Goal: Find specific page/section: Find specific page/section

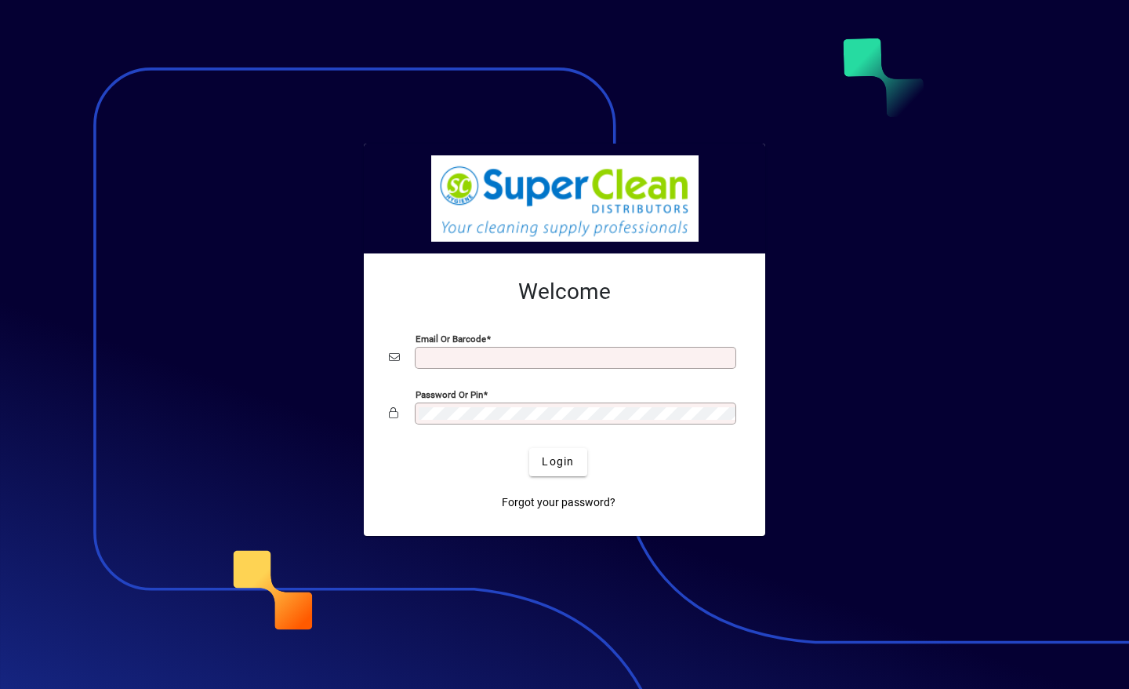
type input "**********"
click at [546, 462] on span "Login" at bounding box center [558, 461] width 32 height 16
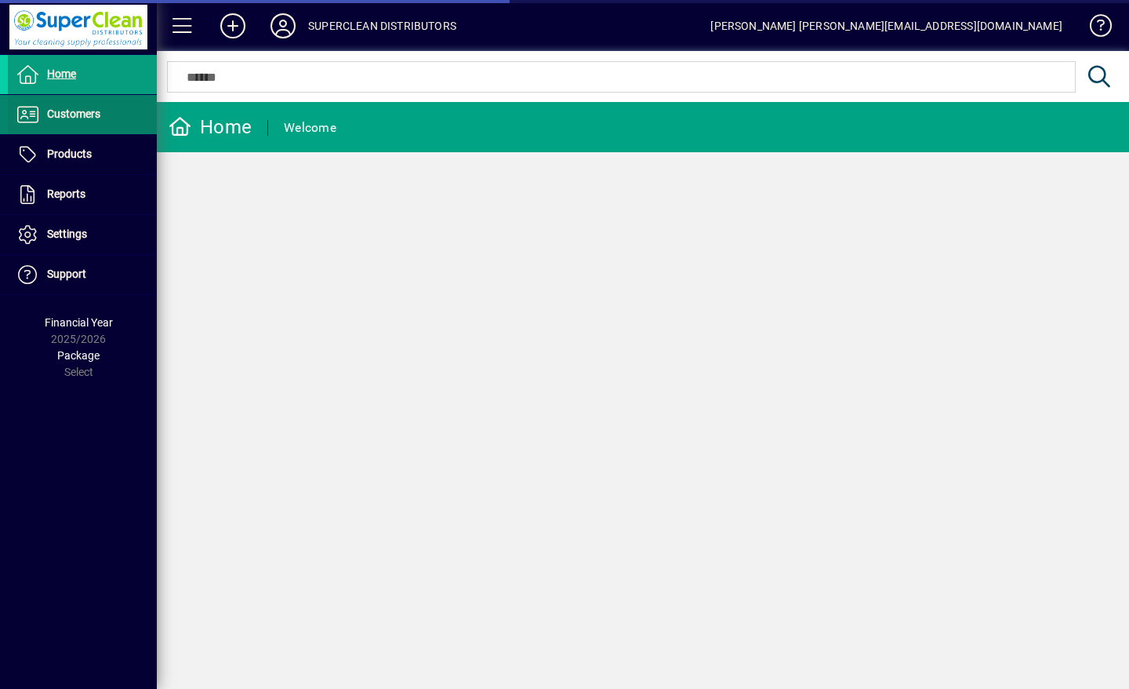
click at [44, 116] on span "Customers" at bounding box center [54, 114] width 93 height 19
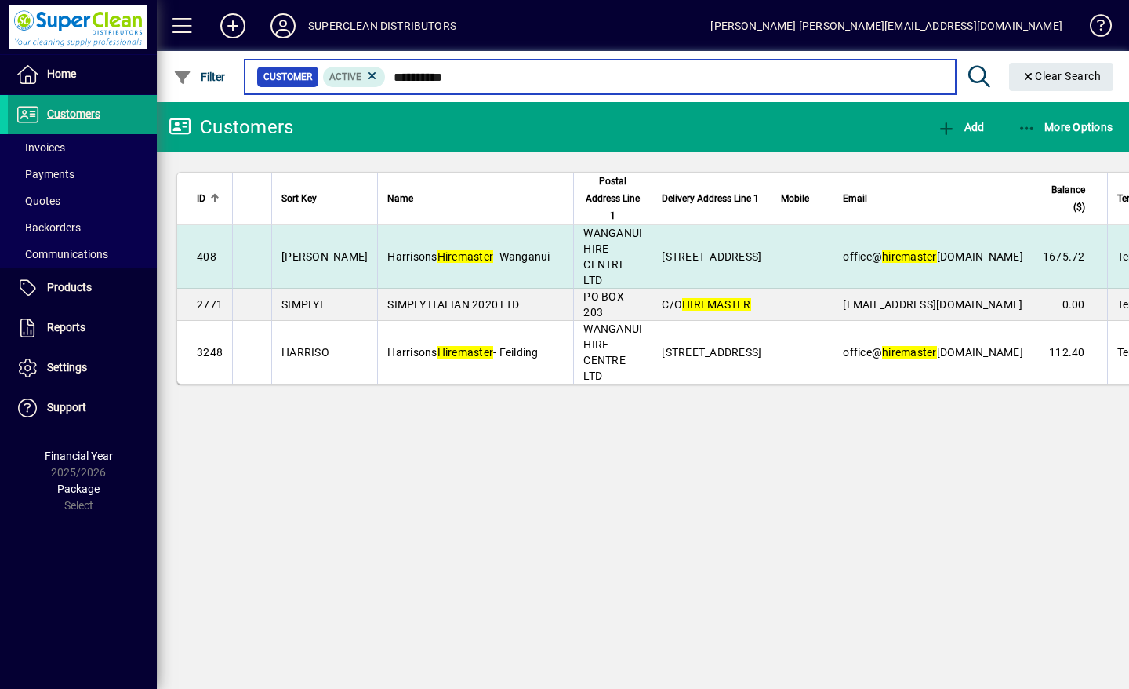
type input "**********"
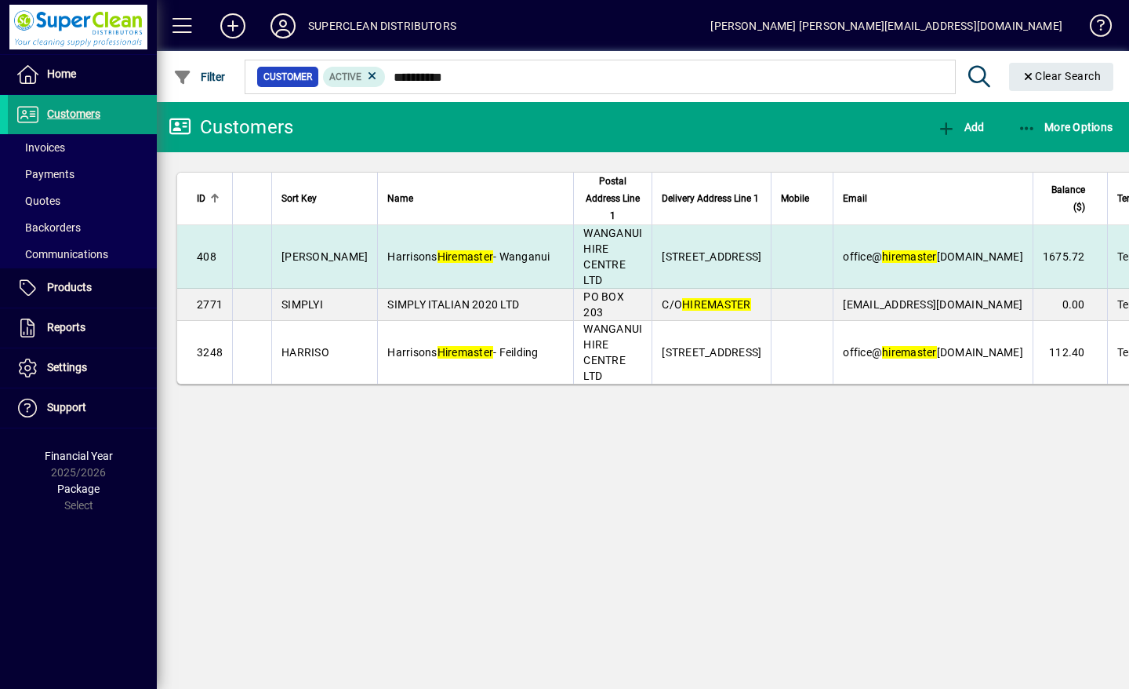
click at [481, 256] on span "Harrisons Hiremaster - Wanganui" at bounding box center [468, 256] width 162 height 13
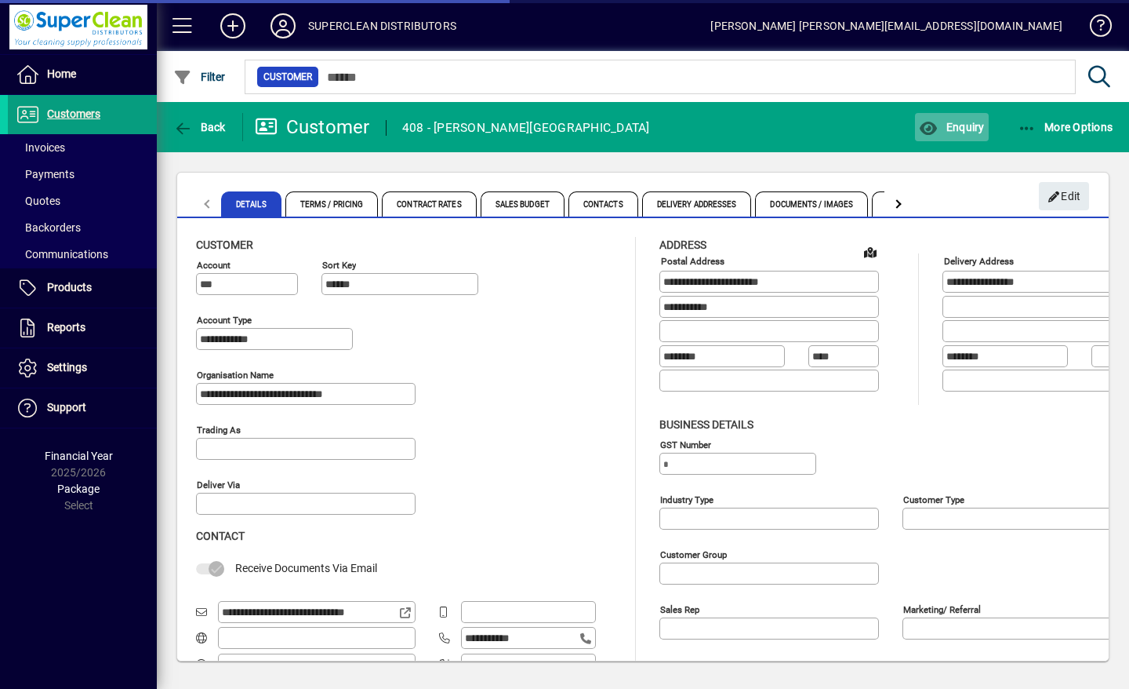
click at [983, 135] on span "button" at bounding box center [951, 127] width 73 height 38
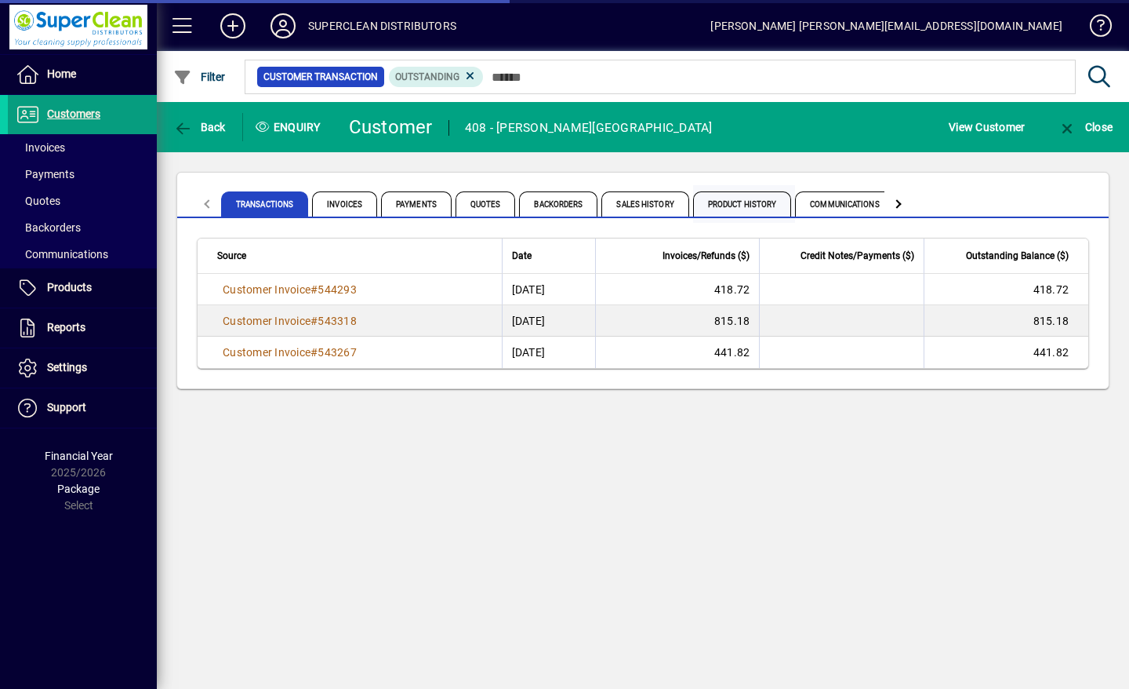
click at [758, 205] on span "Product History" at bounding box center [742, 203] width 99 height 25
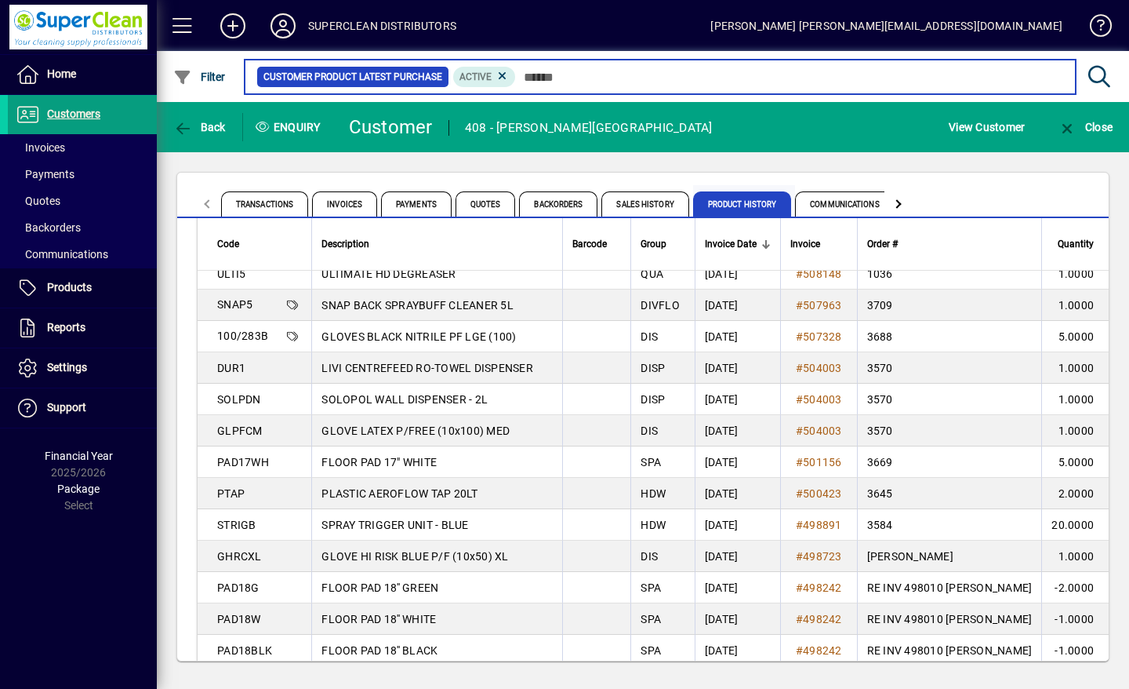
scroll to position [2103, 0]
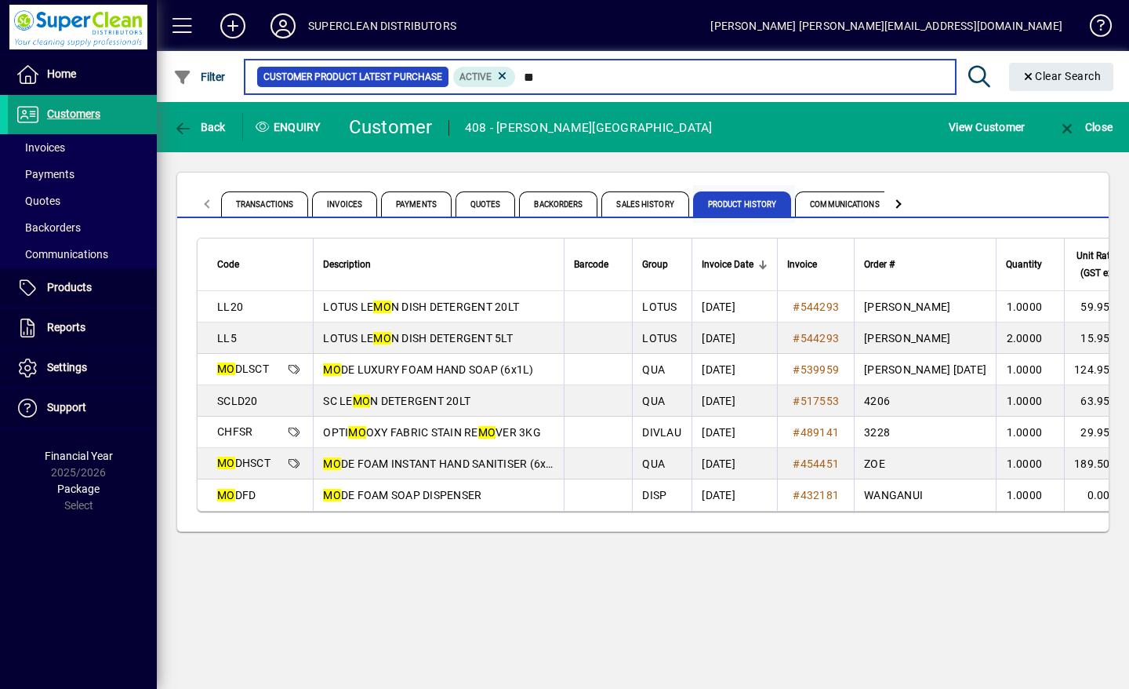
type input "*"
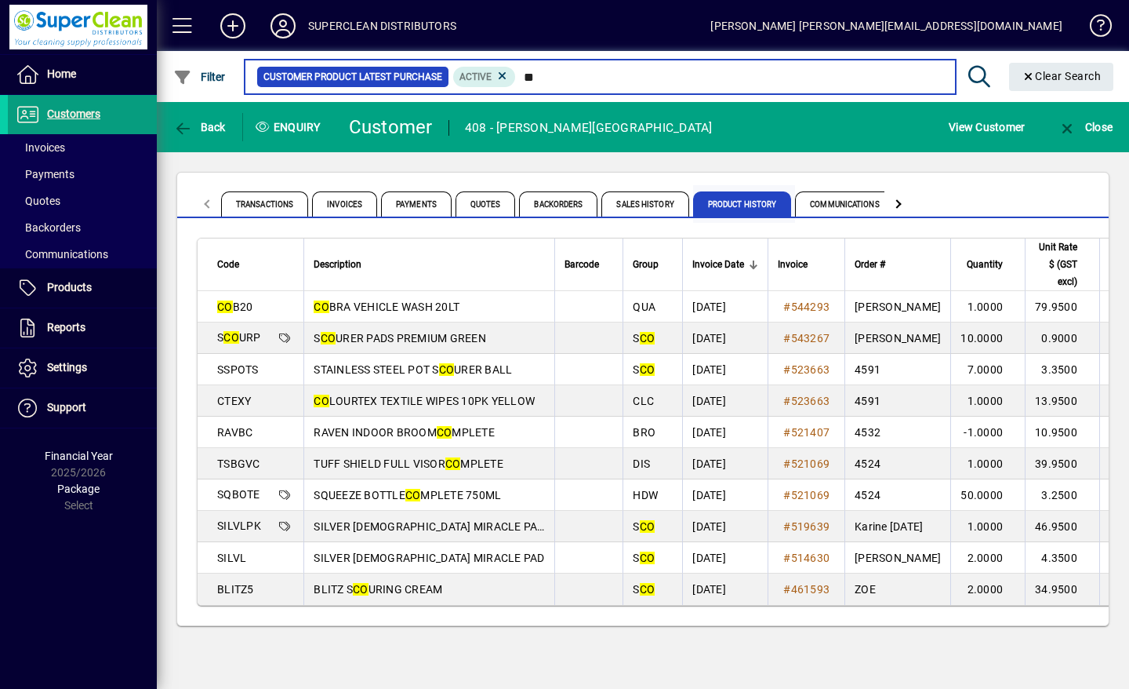
type input "*"
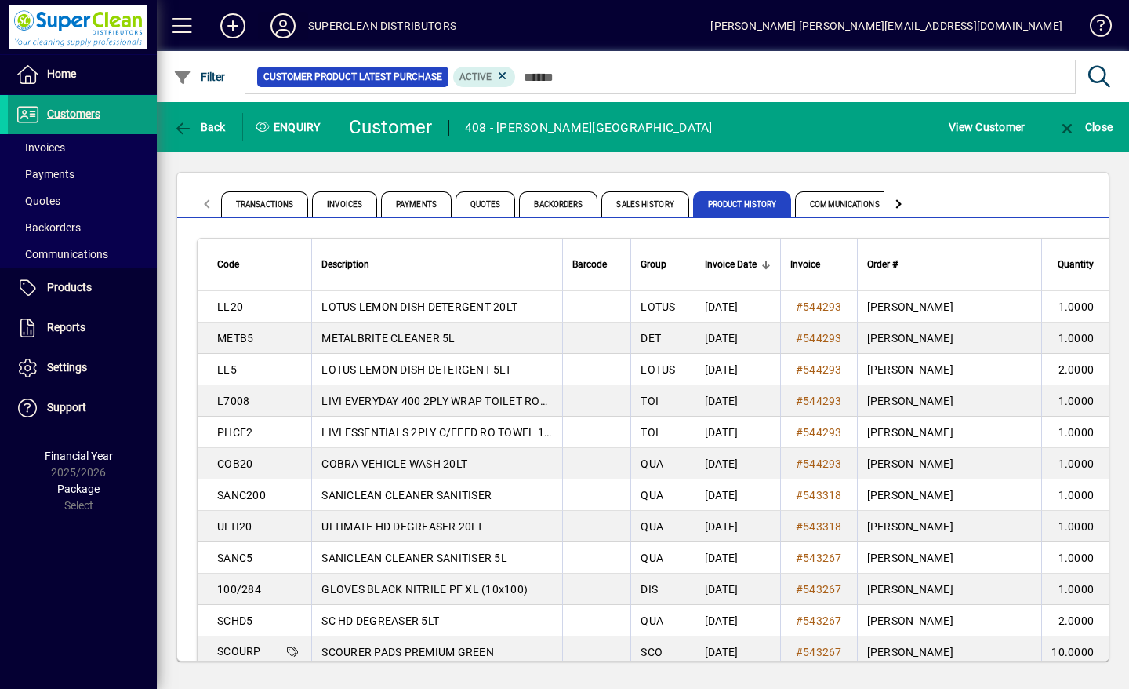
click at [268, 27] on icon at bounding box center [282, 25] width 31 height 25
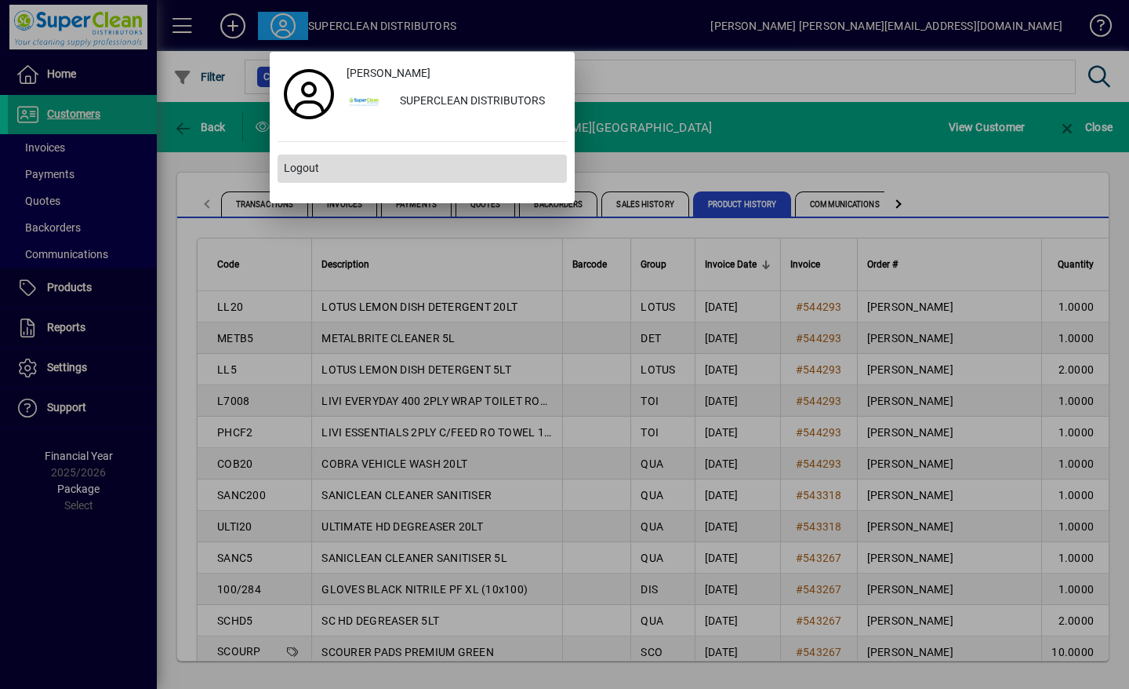
click at [297, 175] on span "Logout" at bounding box center [301, 168] width 35 height 16
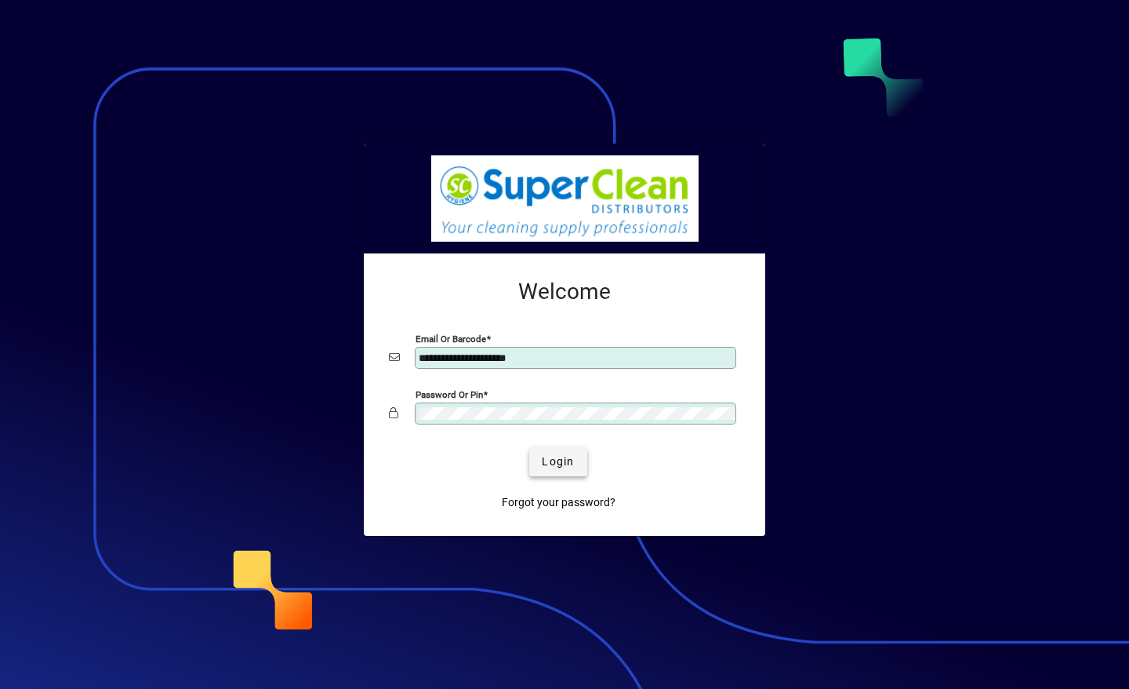
click at [560, 466] on span "Login" at bounding box center [558, 461] width 32 height 16
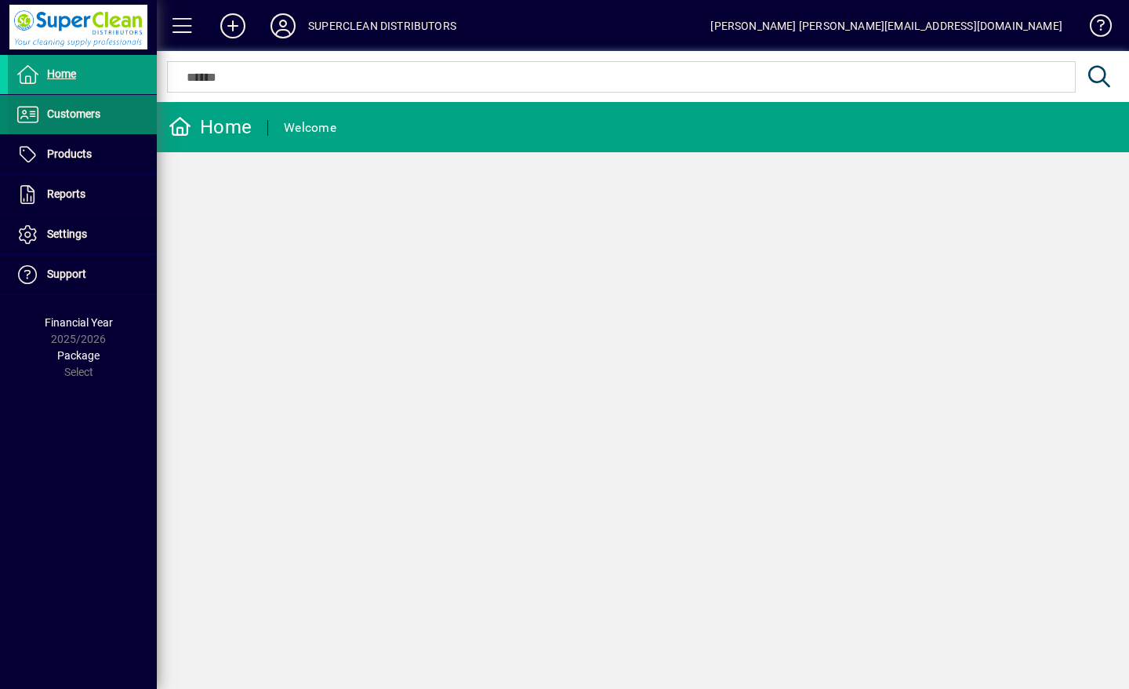
click at [90, 116] on span "Customers" at bounding box center [73, 113] width 53 height 13
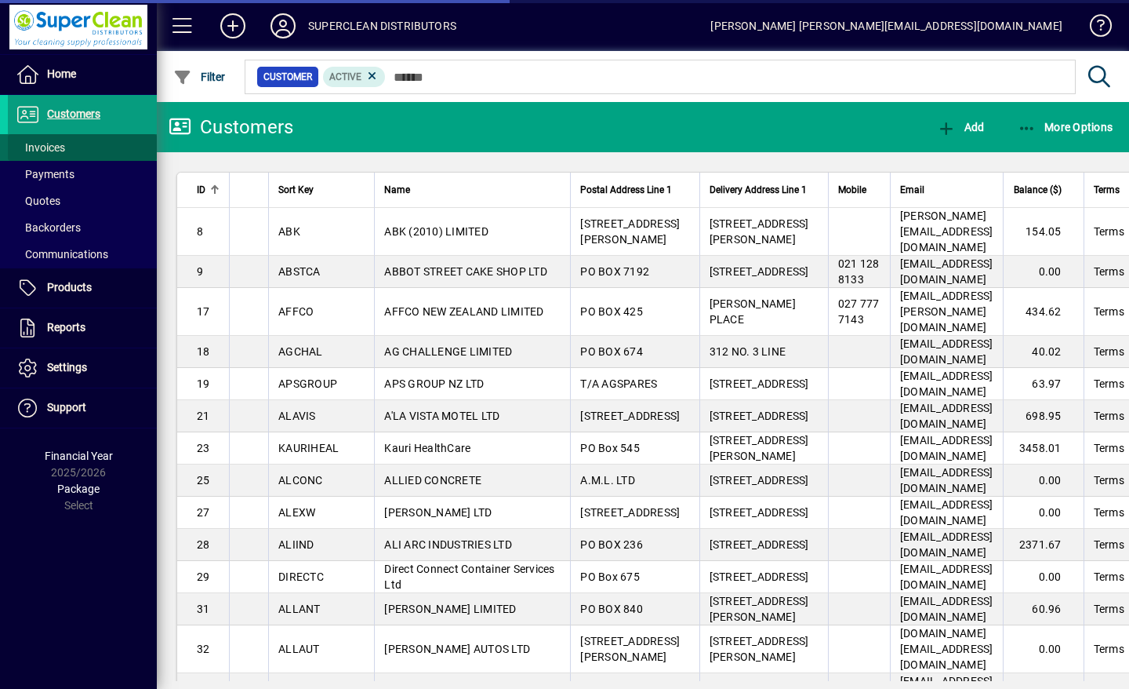
click at [55, 146] on span "Invoices" at bounding box center [40, 147] width 49 height 13
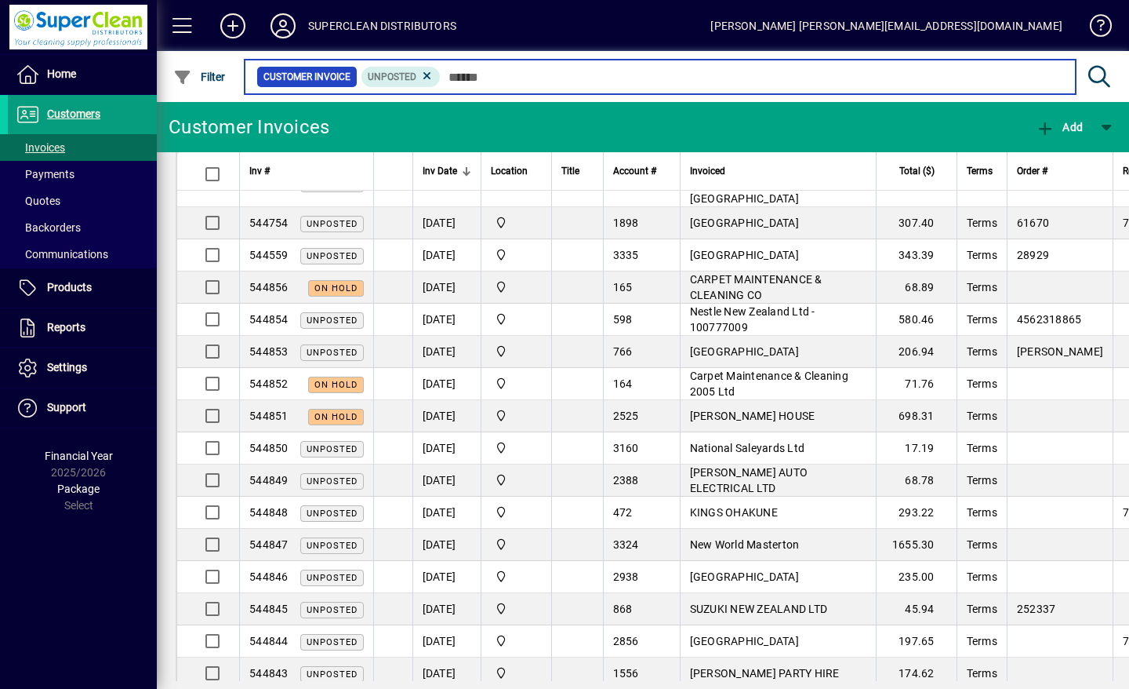
scroll to position [150, 0]
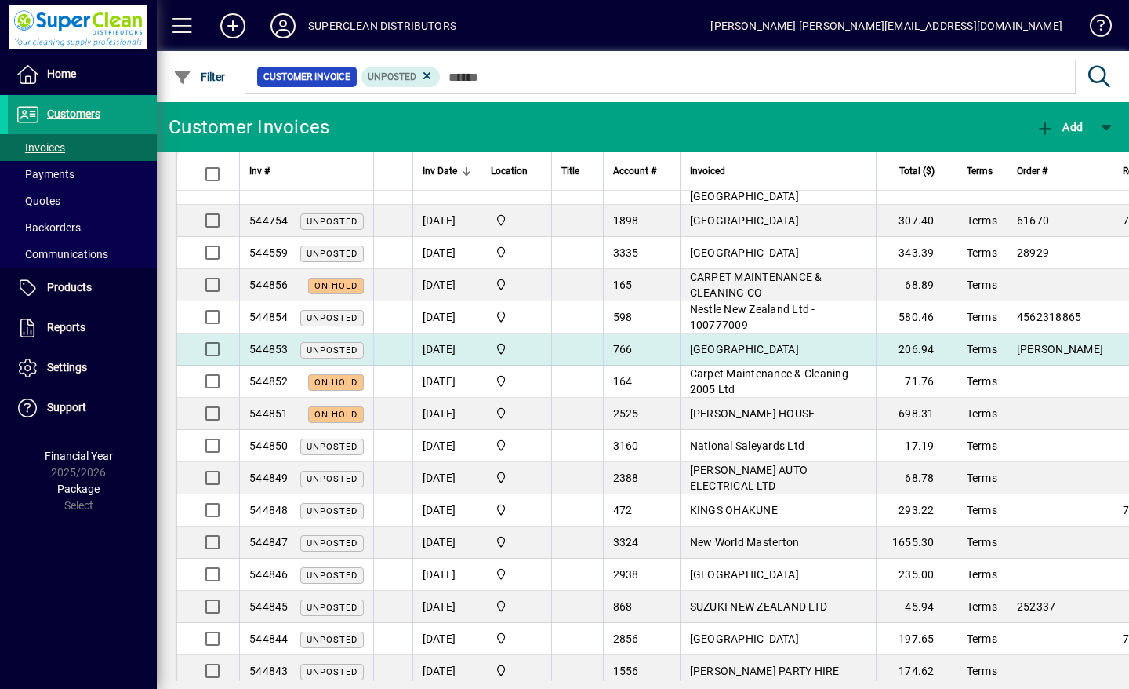
click at [750, 343] on span "RUAPEHU COLLEGE" at bounding box center [744, 349] width 109 height 13
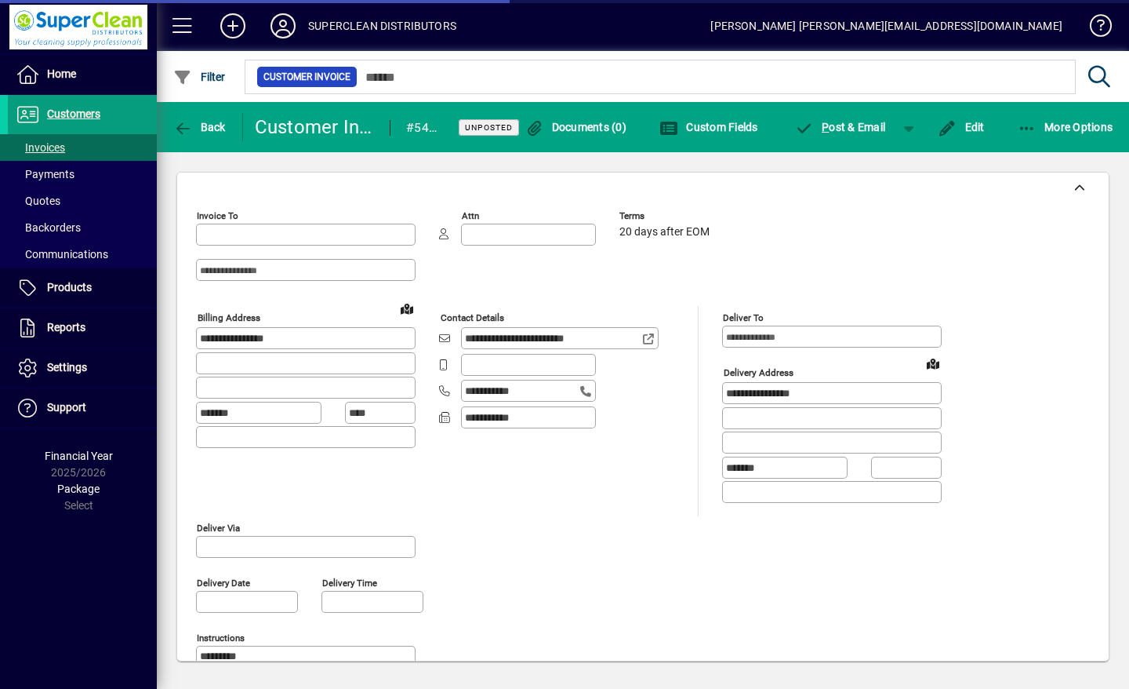
type input "**********"
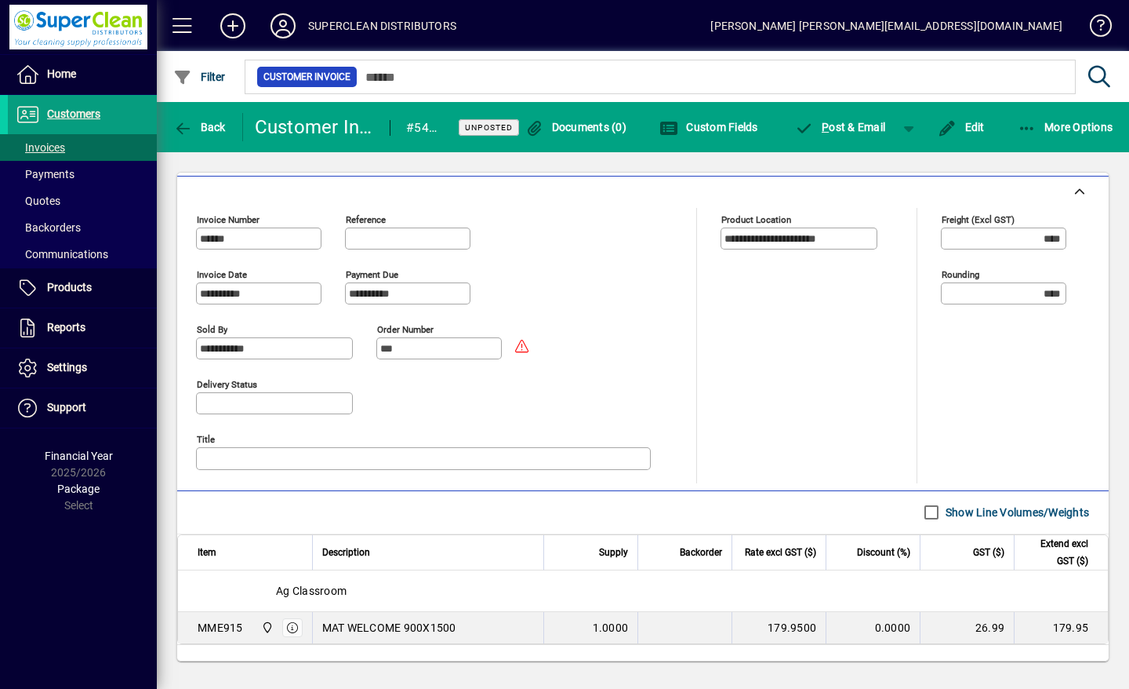
scroll to position [638, 0]
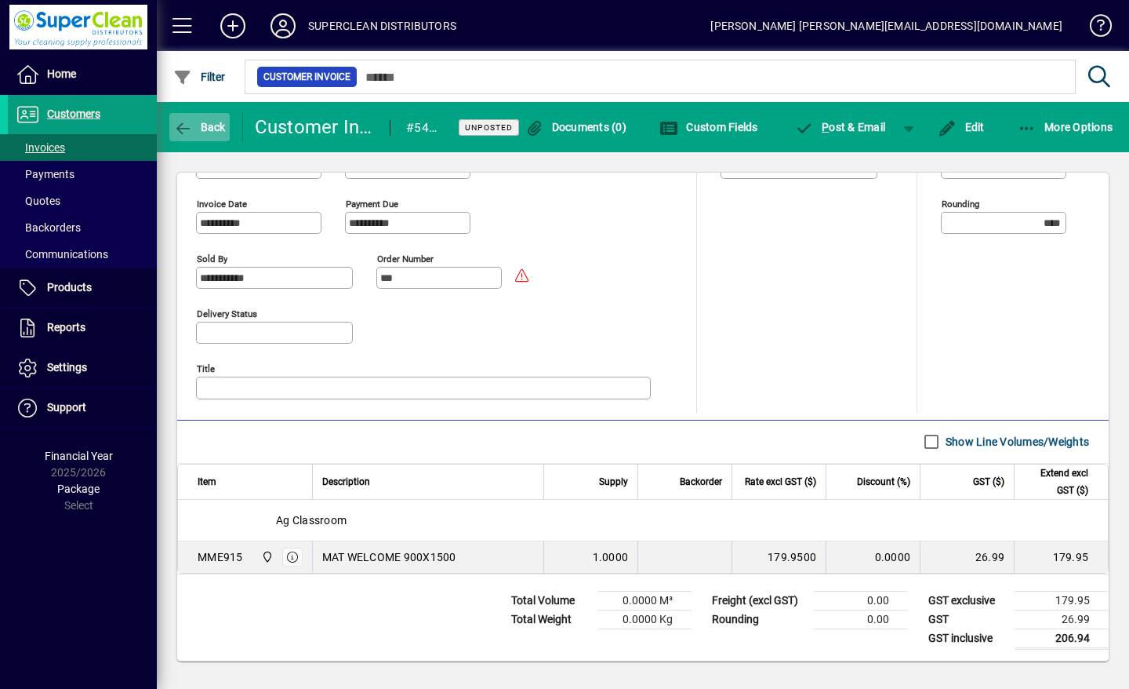
click at [195, 124] on span "Back" at bounding box center [199, 127] width 53 height 13
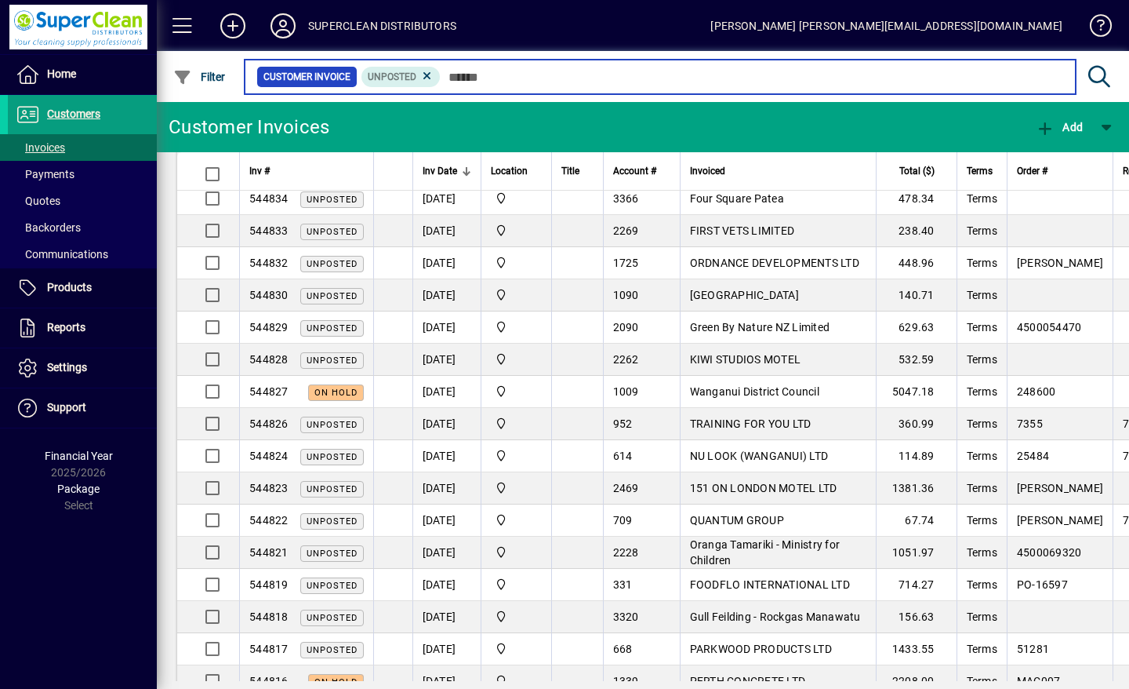
scroll to position [915, 0]
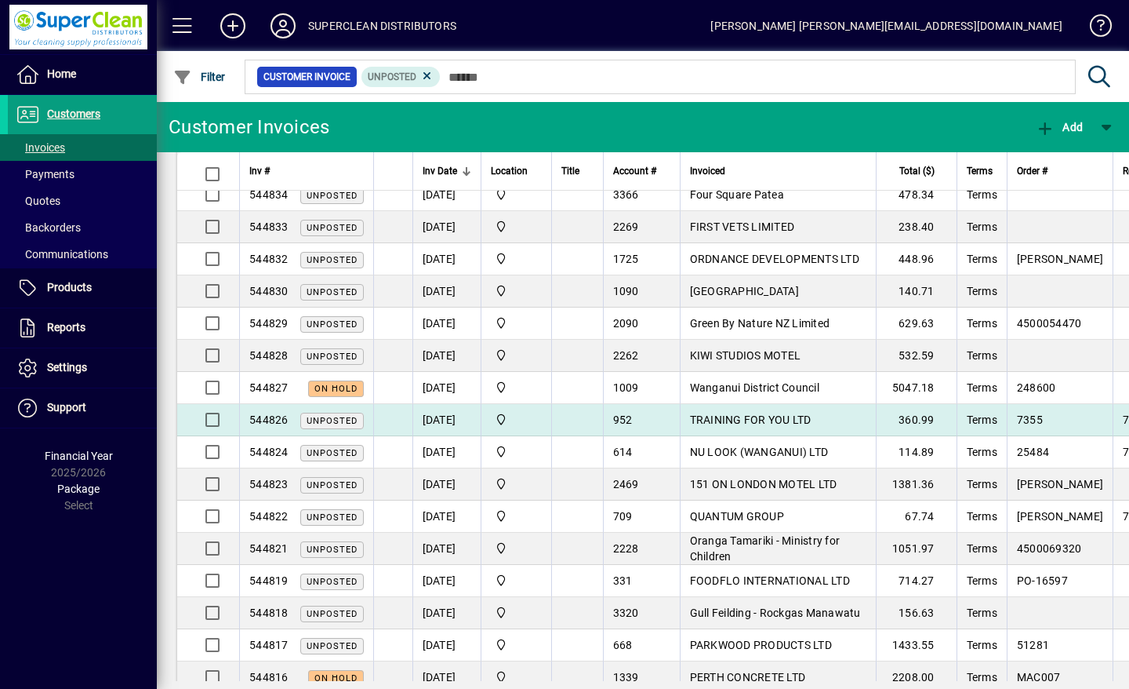
click at [751, 413] on span "TRAINING FOR YOU LTD" at bounding box center [751, 419] width 122 height 13
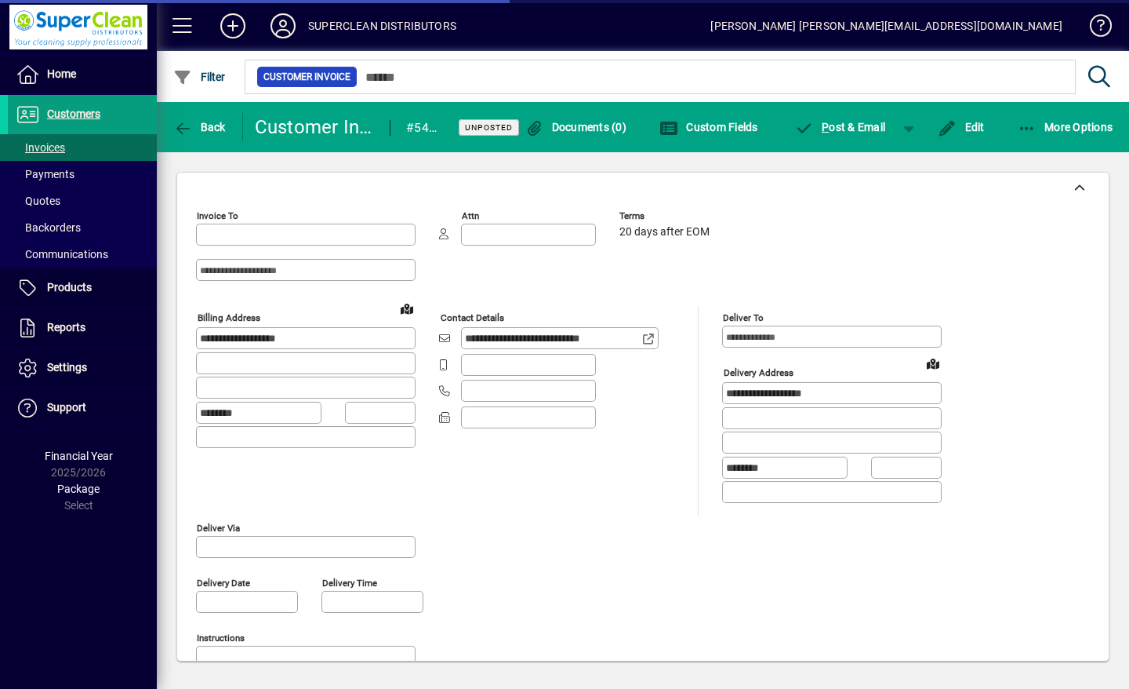
type input "**********"
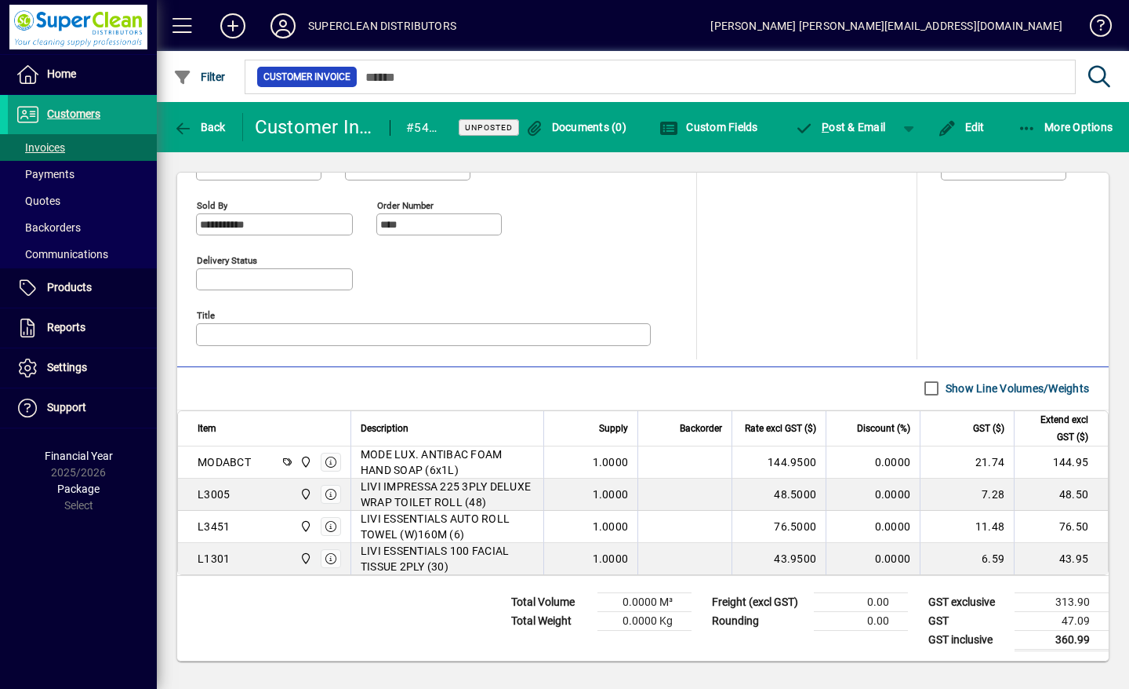
scroll to position [707, 0]
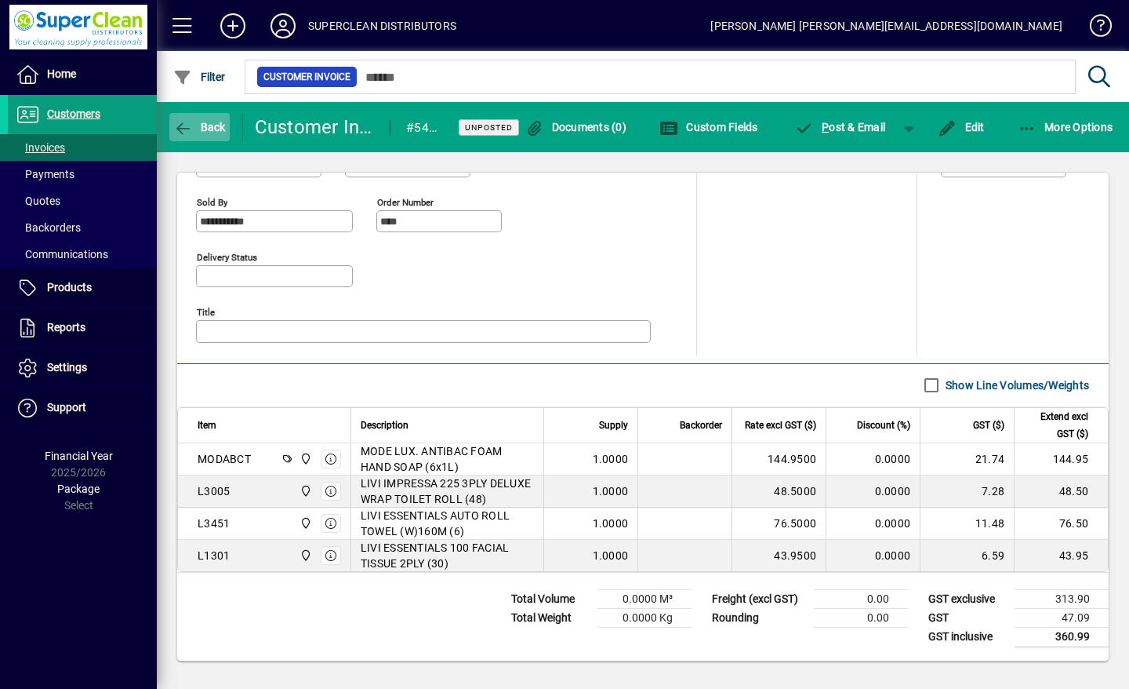
click at [187, 133] on icon "button" at bounding box center [183, 129] width 20 height 16
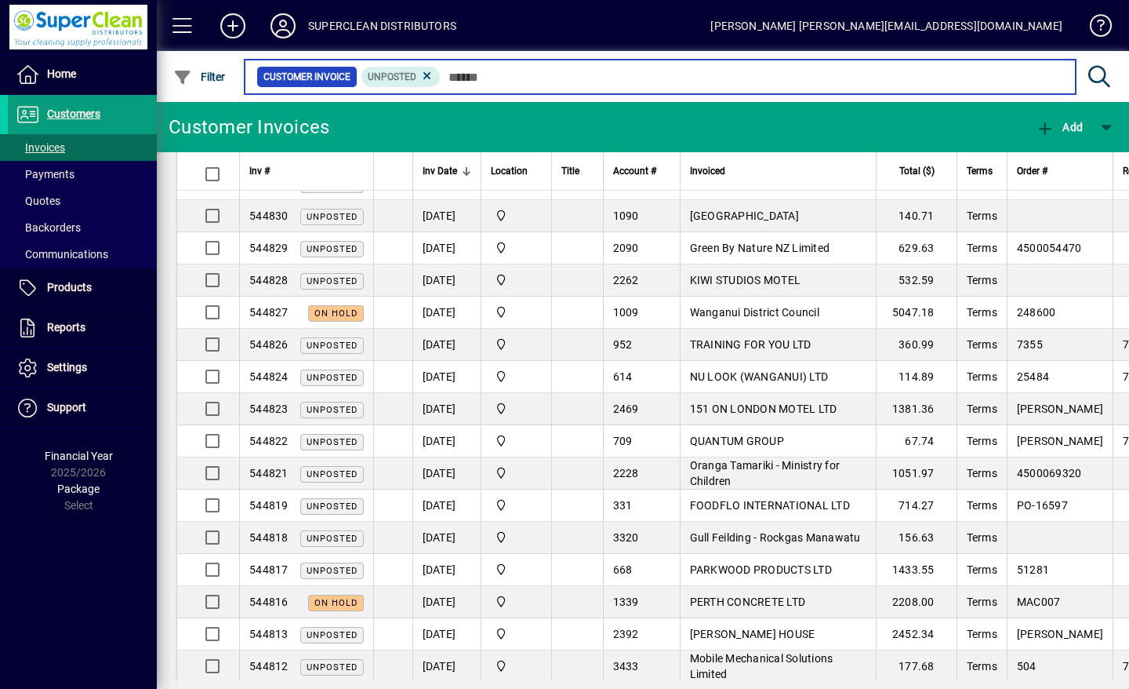
scroll to position [990, 0]
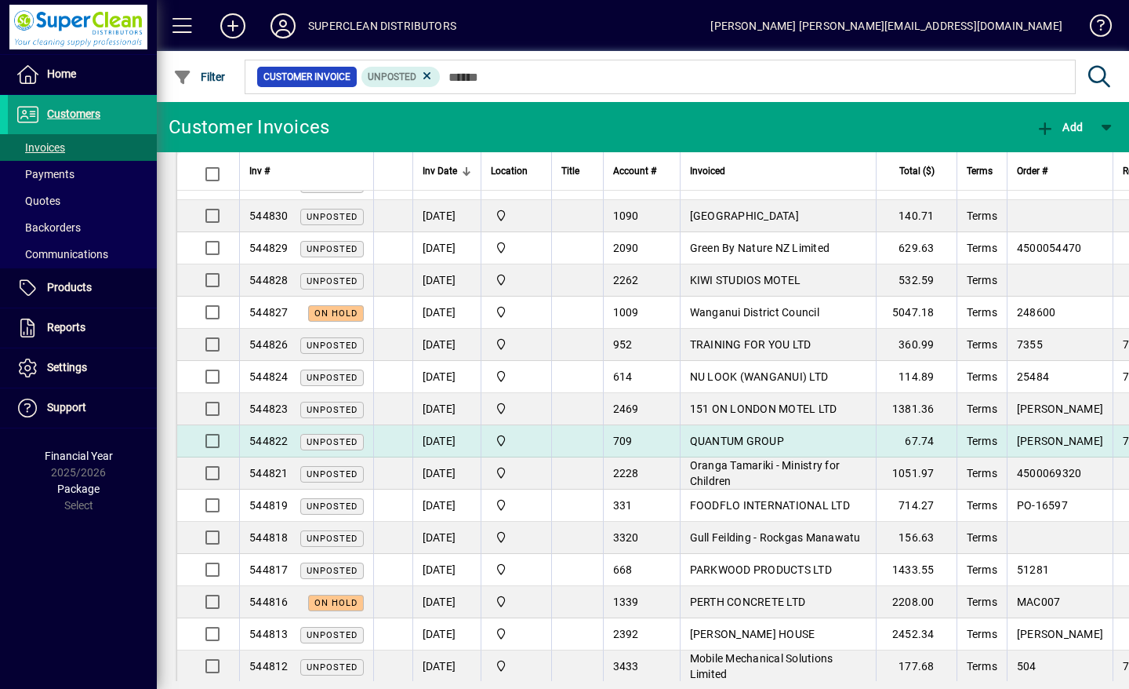
click at [730, 434] on span "QUANTUM GROUP" at bounding box center [737, 440] width 94 height 13
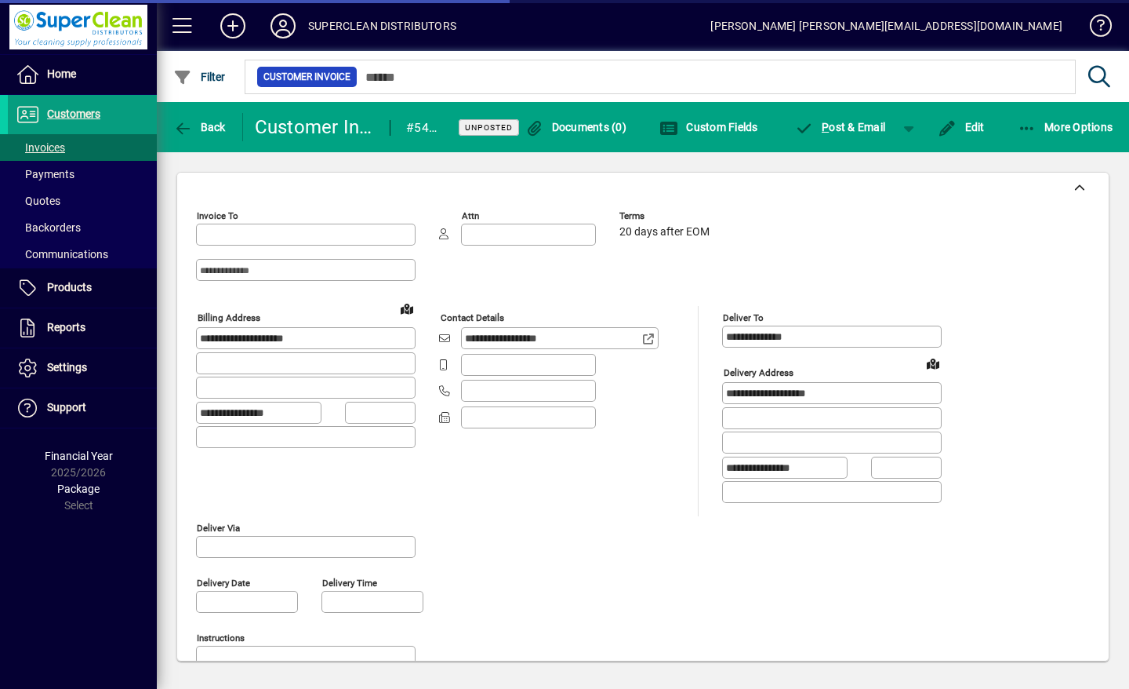
type input "**********"
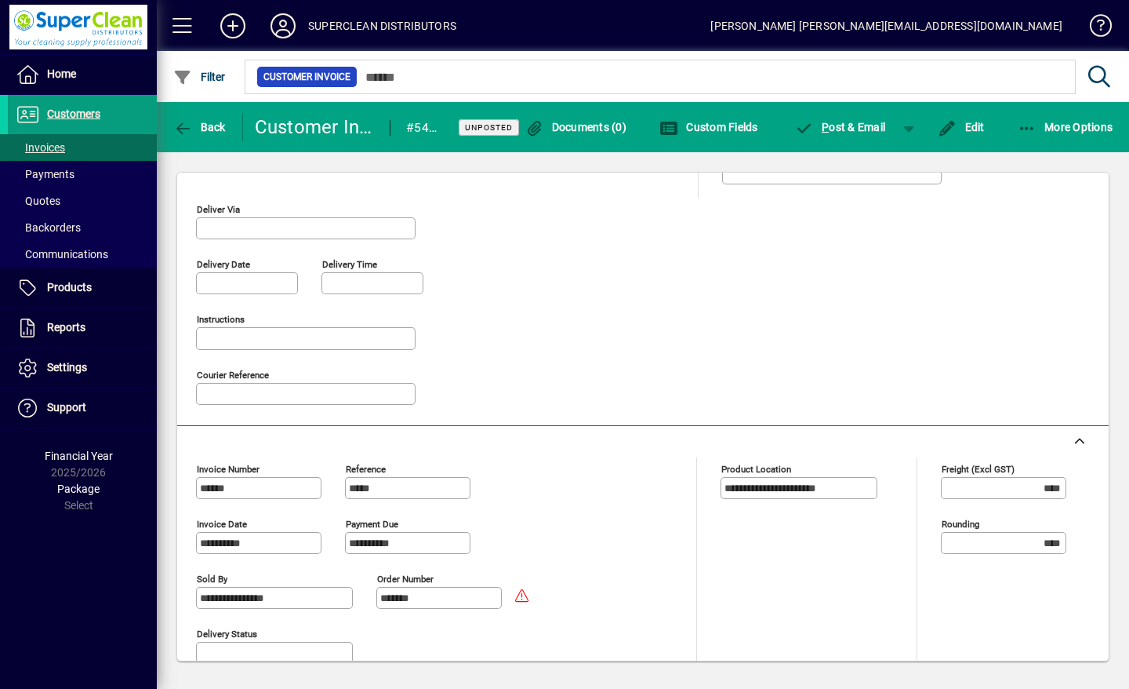
scroll to position [321, 0]
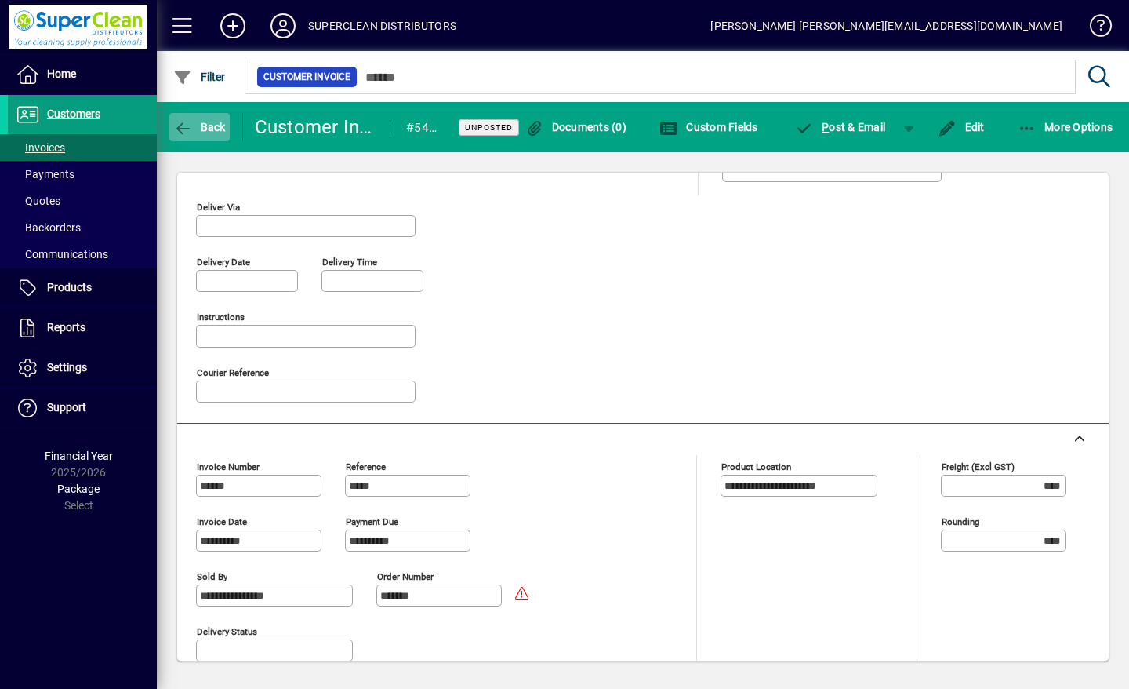
click at [196, 127] on span "Back" at bounding box center [199, 127] width 53 height 13
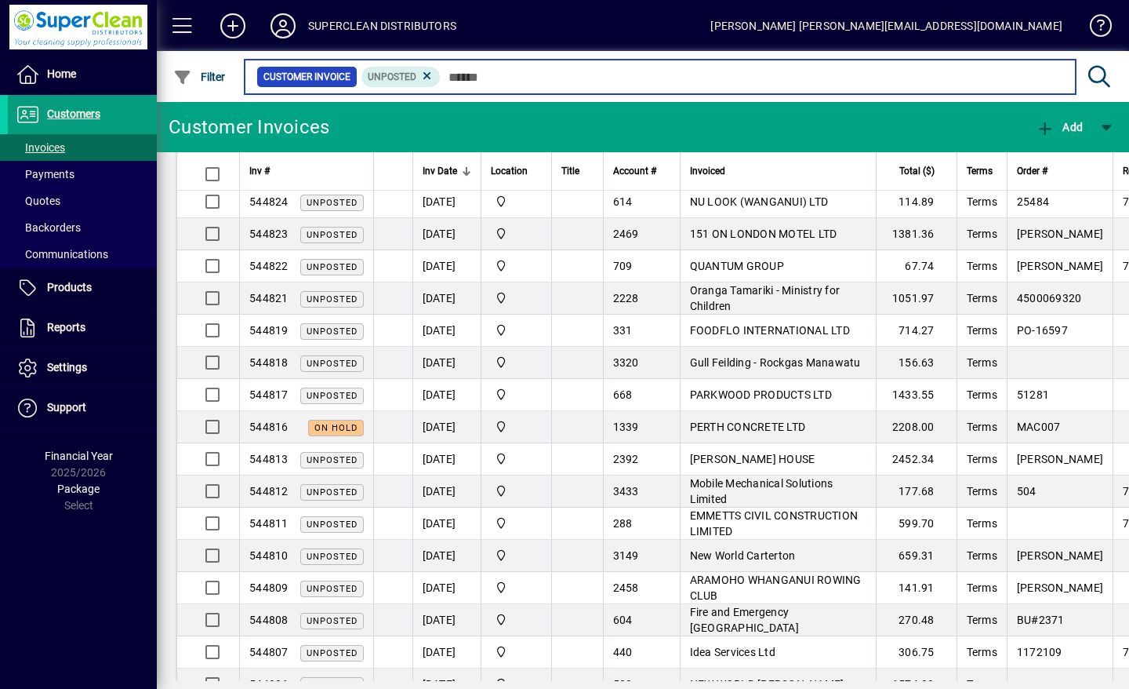
scroll to position [1168, 0]
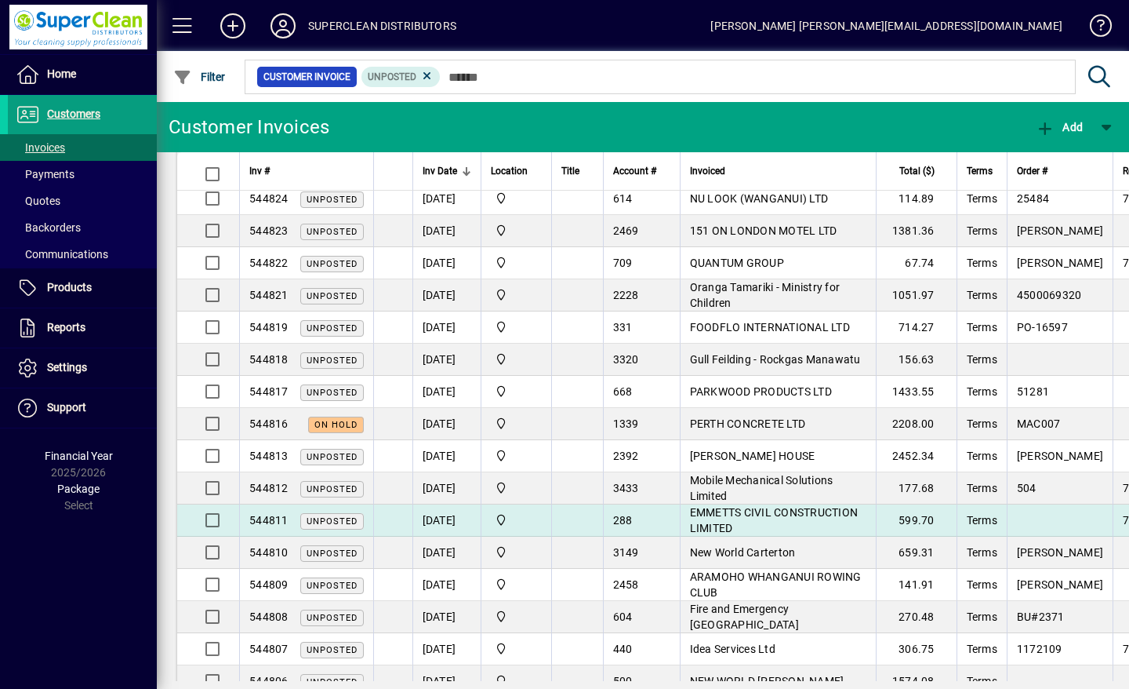
click at [855, 506] on span "EMMETTS CIVIL CONSTRUCTION LIMITED" at bounding box center [774, 520] width 169 height 28
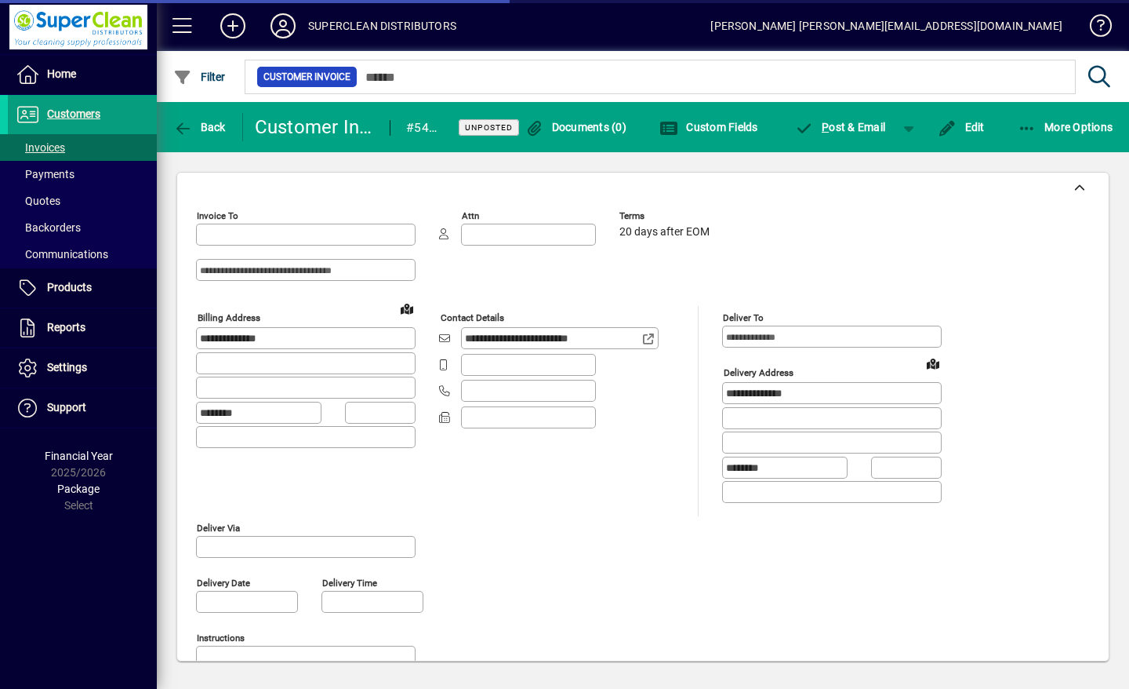
type input "**********"
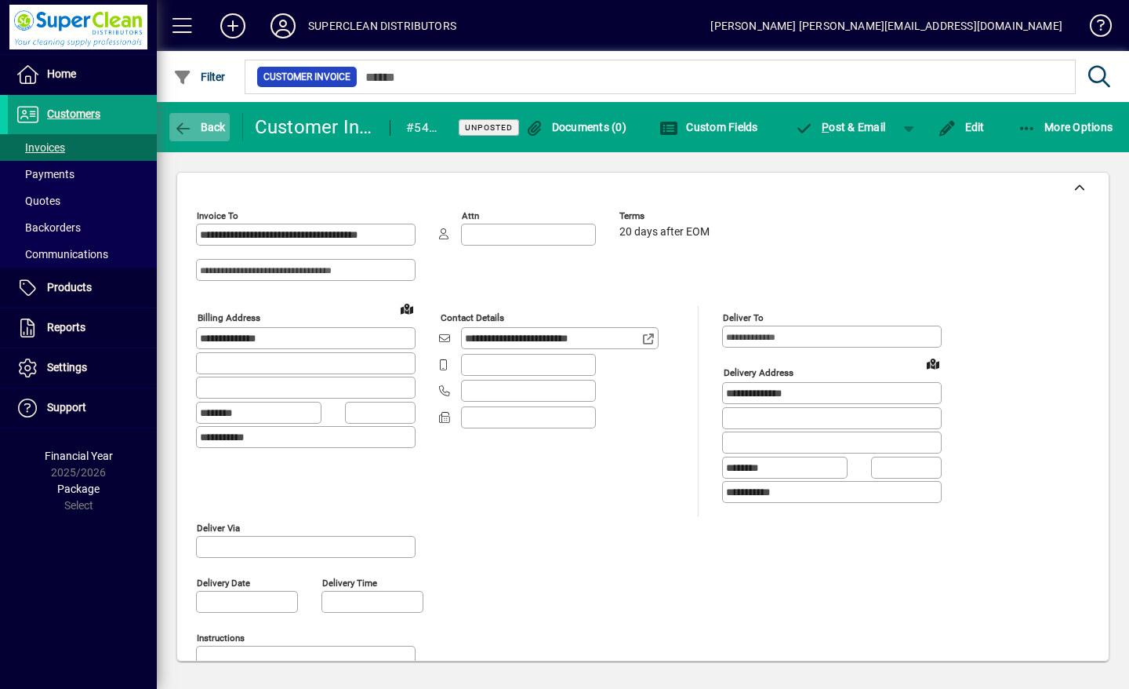
click at [198, 129] on span "Back" at bounding box center [199, 127] width 53 height 13
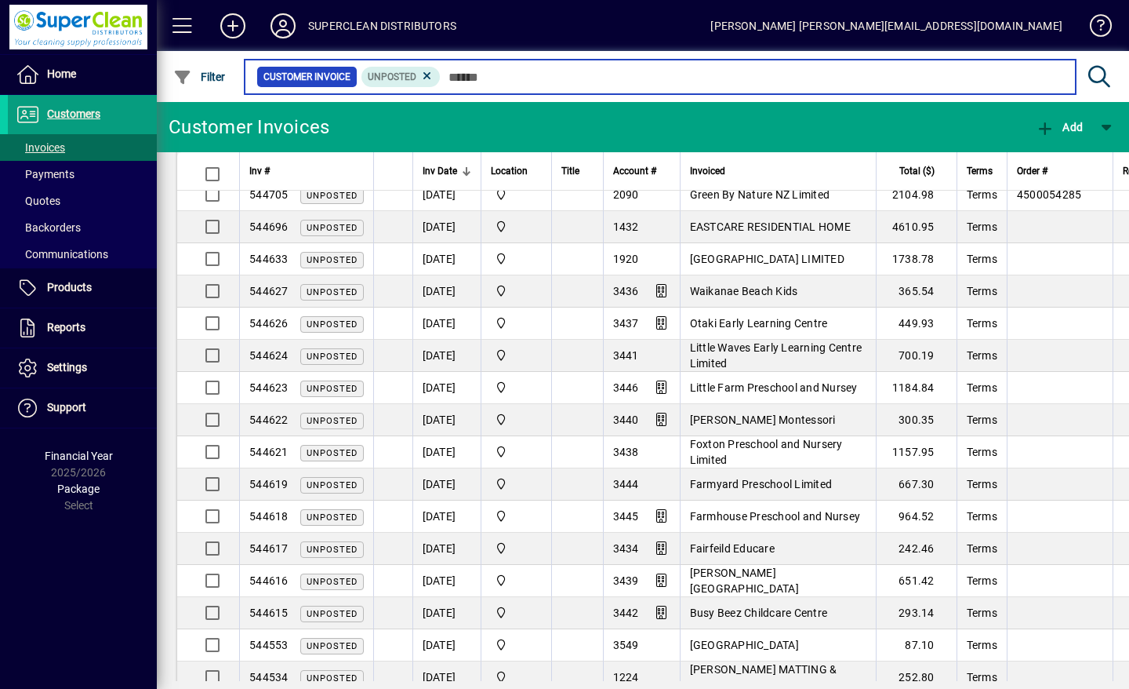
scroll to position [2619, 0]
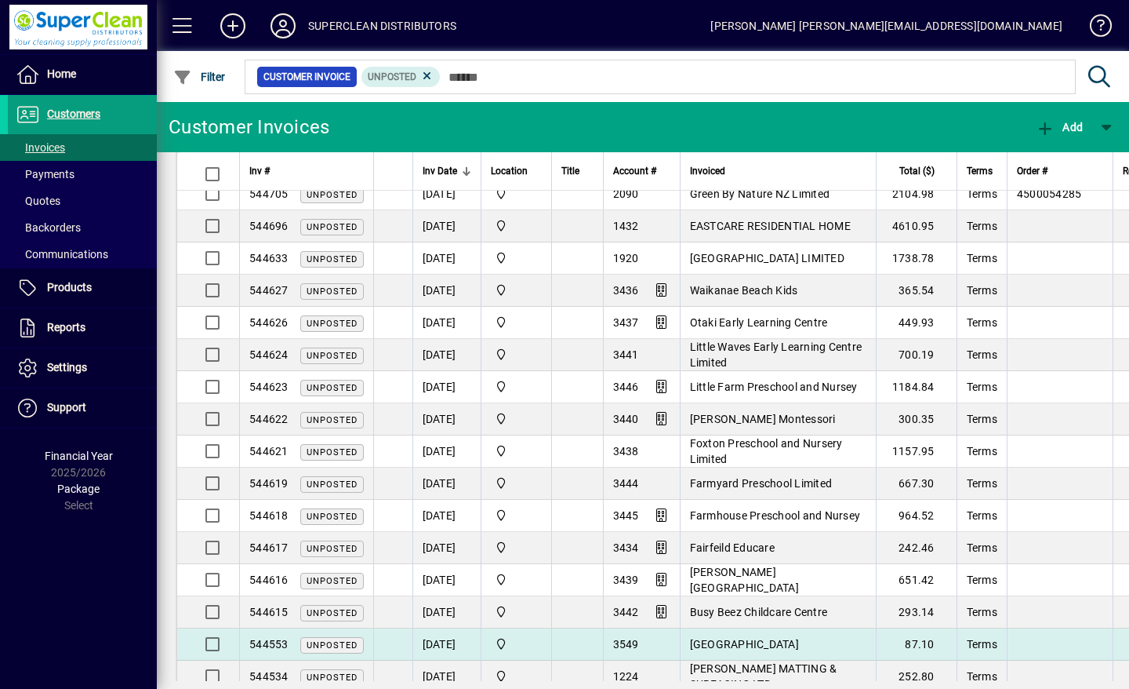
click at [799, 638] on span "Kiwi Clubhouse Learning Centre" at bounding box center [744, 644] width 109 height 13
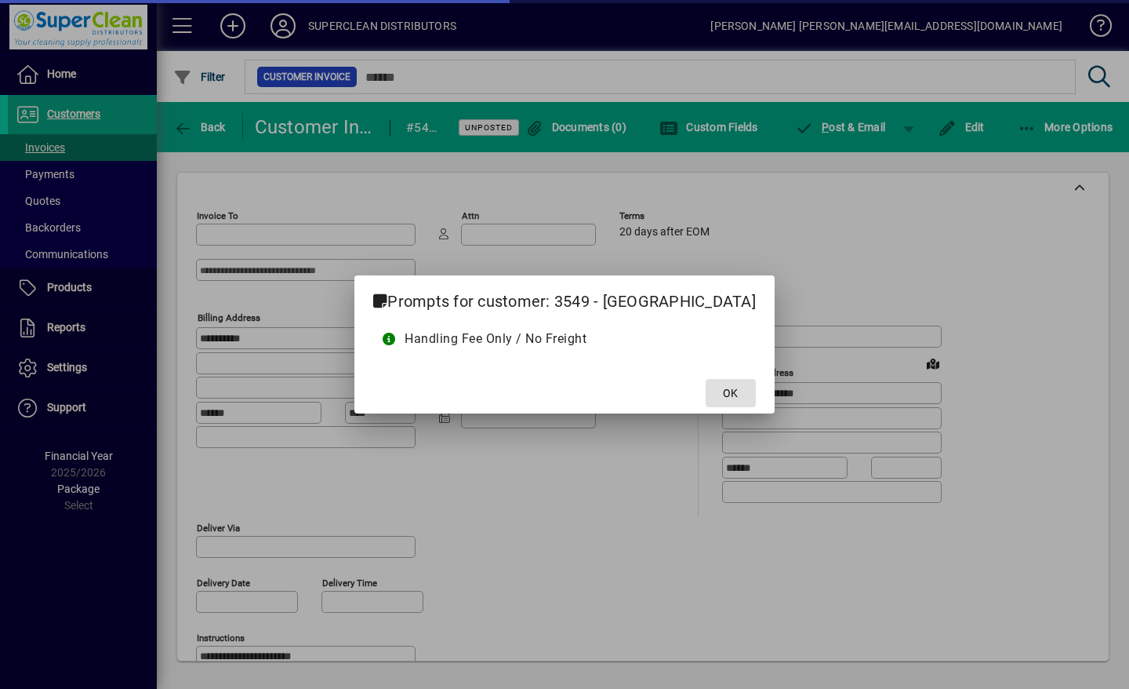
type input "**********"
click at [755, 395] on span at bounding box center [731, 393] width 50 height 38
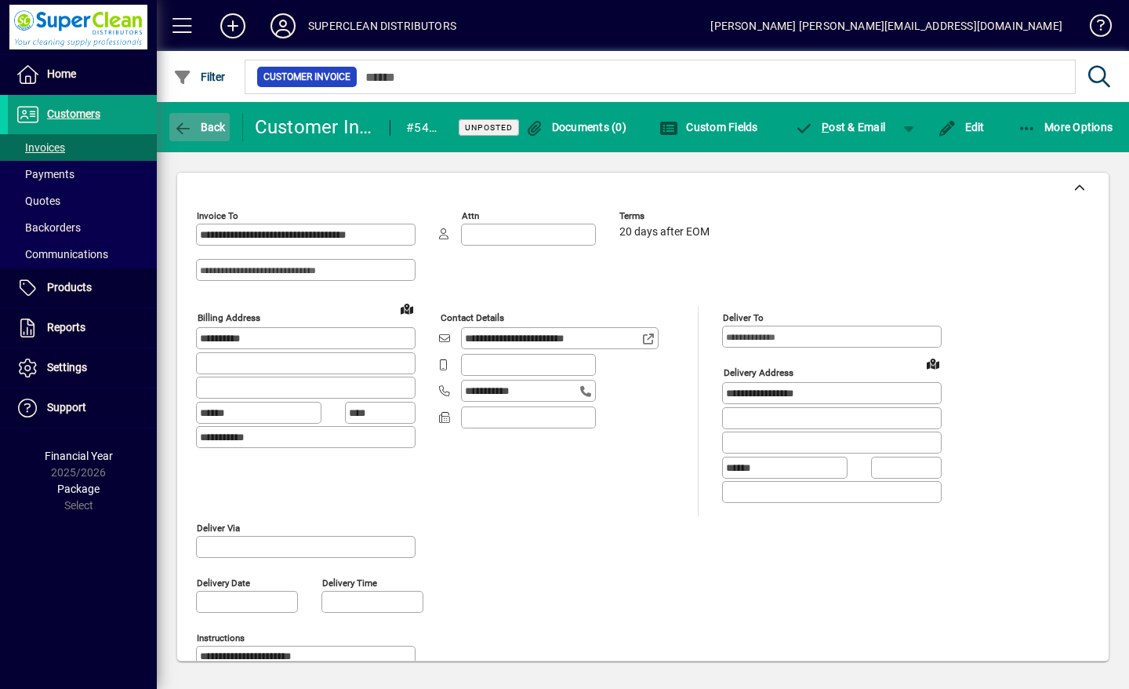
click at [194, 133] on span "Back" at bounding box center [199, 127] width 53 height 13
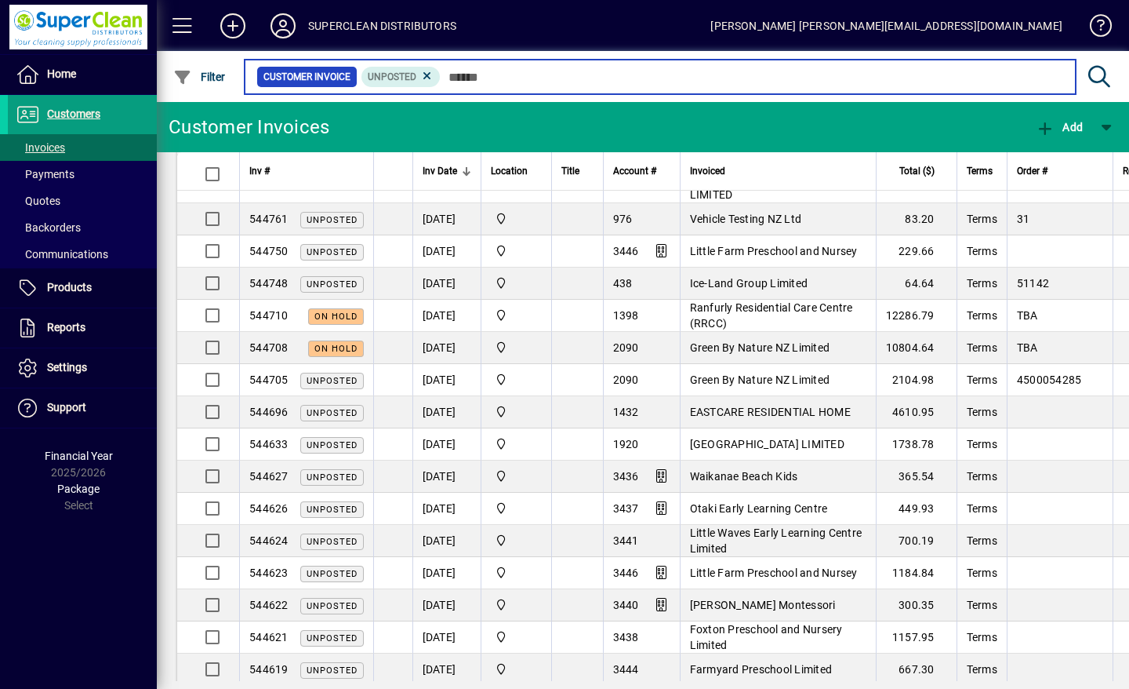
scroll to position [2430, 0]
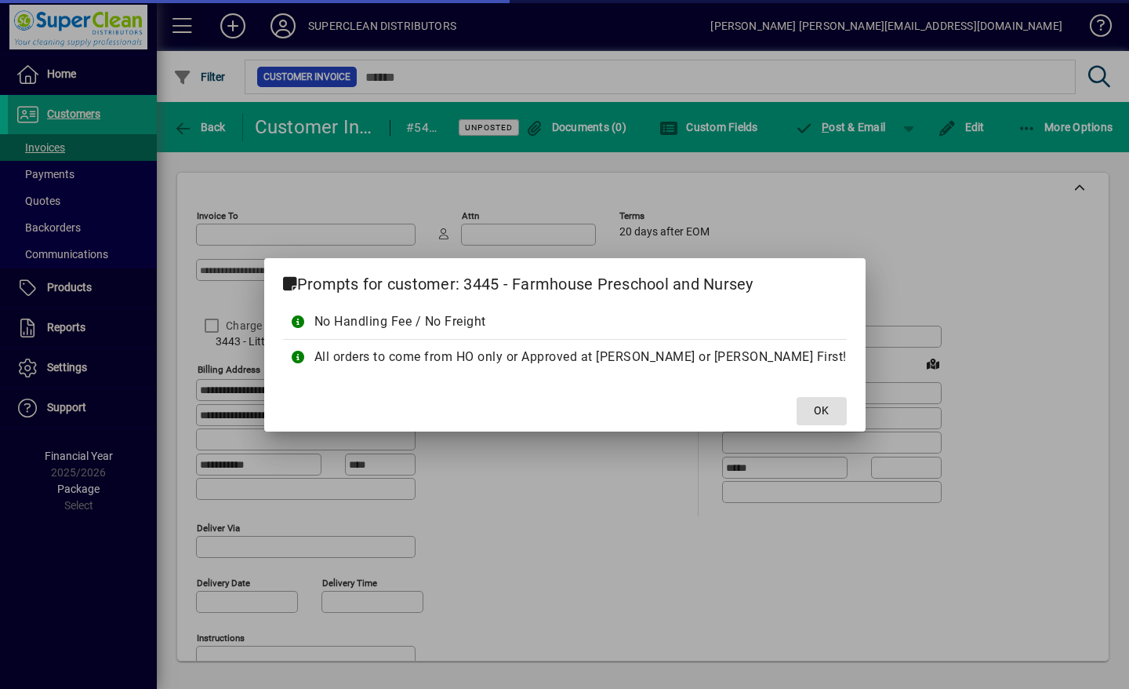
type input "**********"
click at [814, 406] on span "OK" at bounding box center [821, 410] width 15 height 16
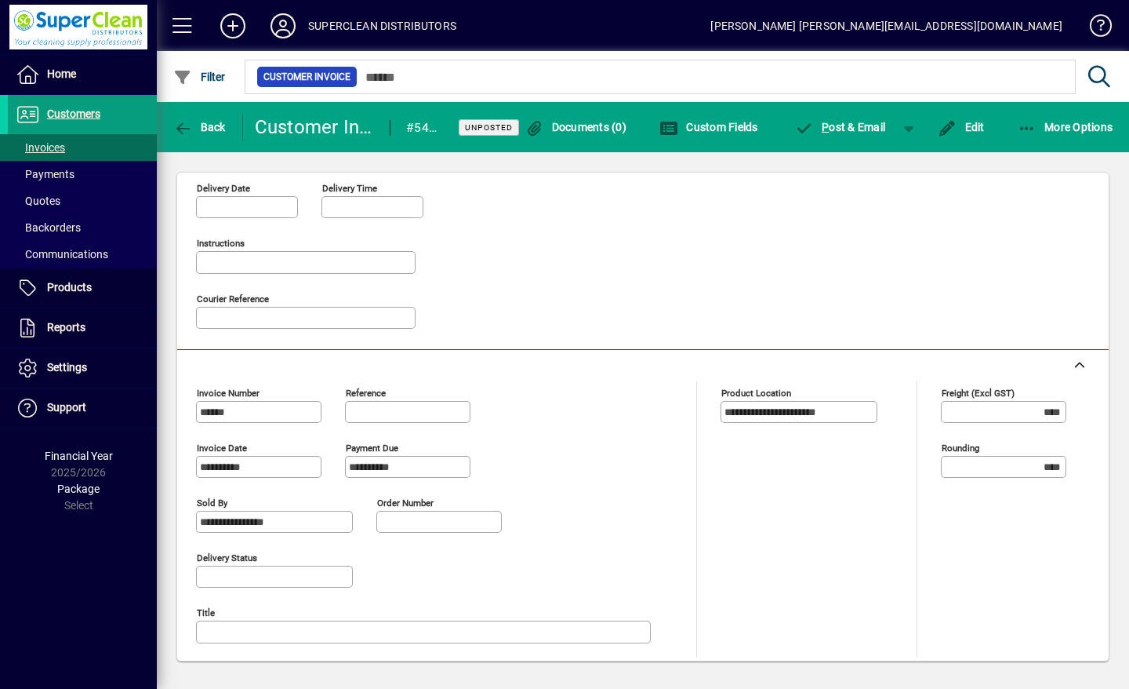
scroll to position [398, 0]
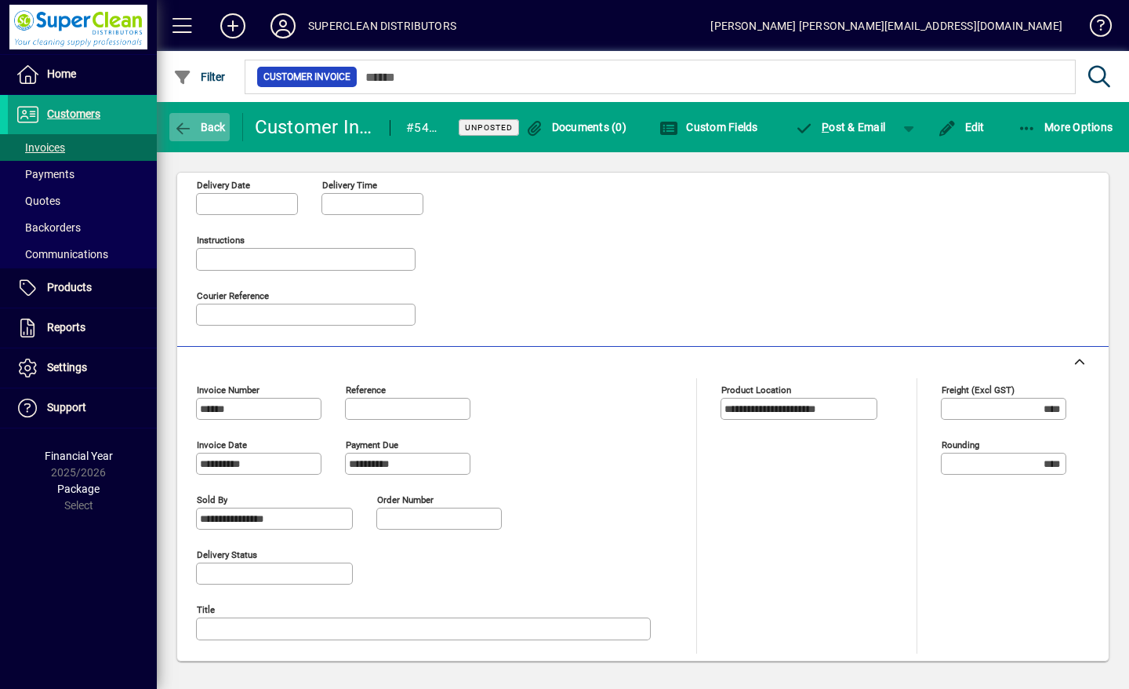
click at [210, 134] on span "button" at bounding box center [199, 127] width 60 height 38
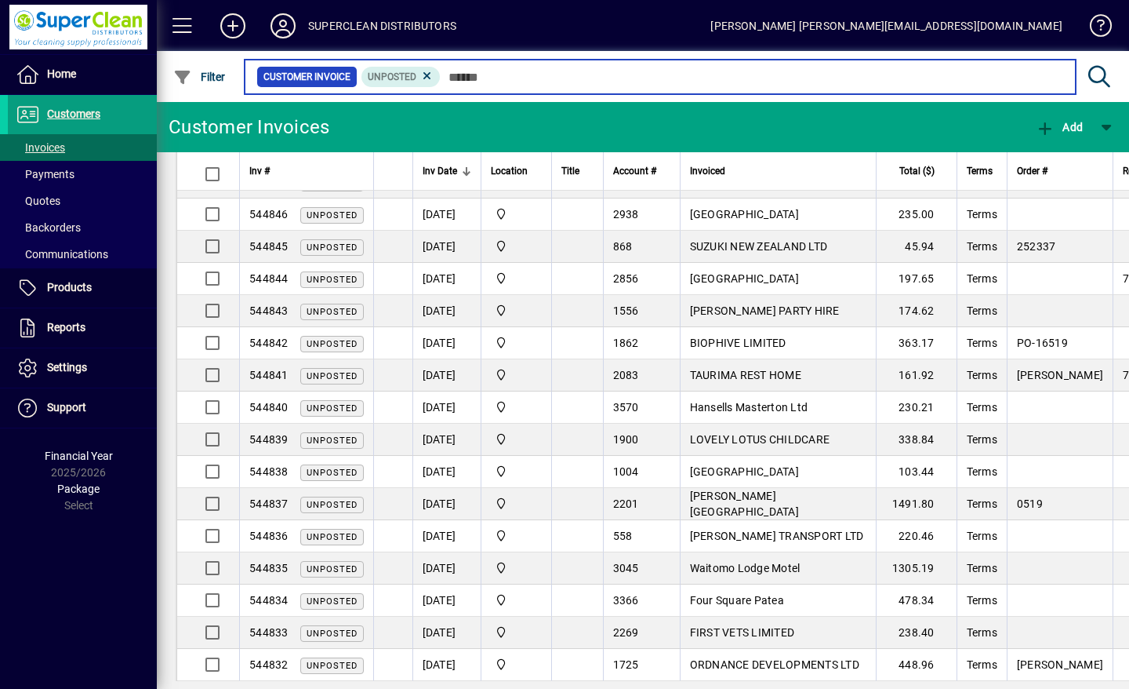
scroll to position [508, 0]
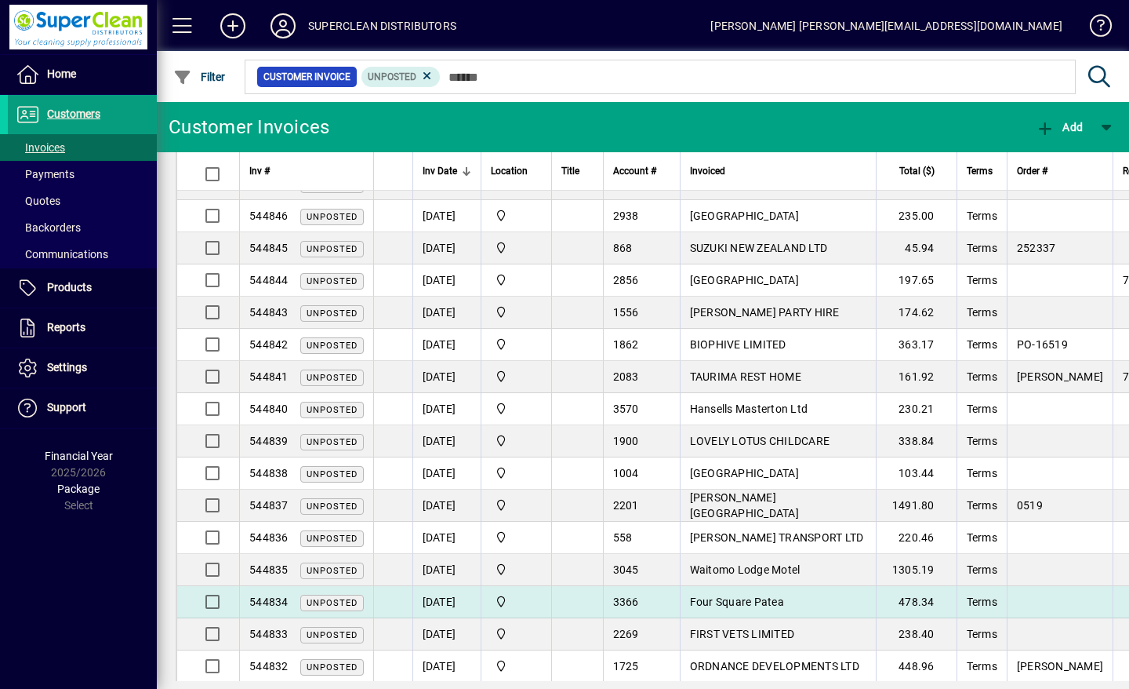
click at [859, 591] on td "Four Square Patea" at bounding box center [778, 602] width 196 height 32
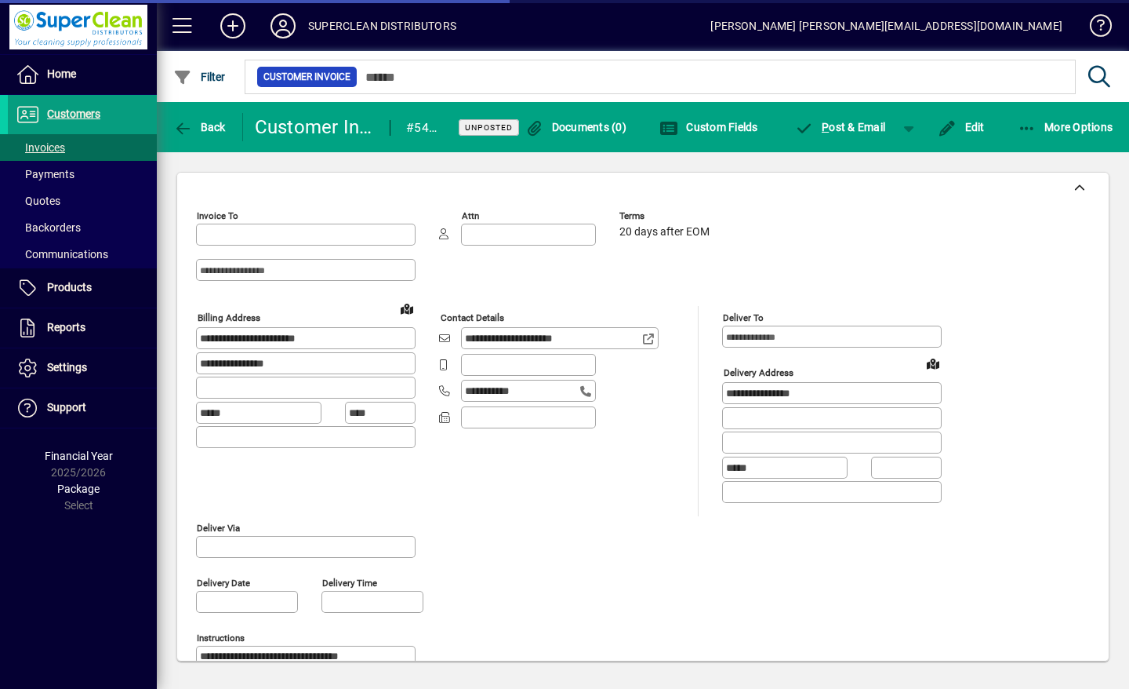
type input "**********"
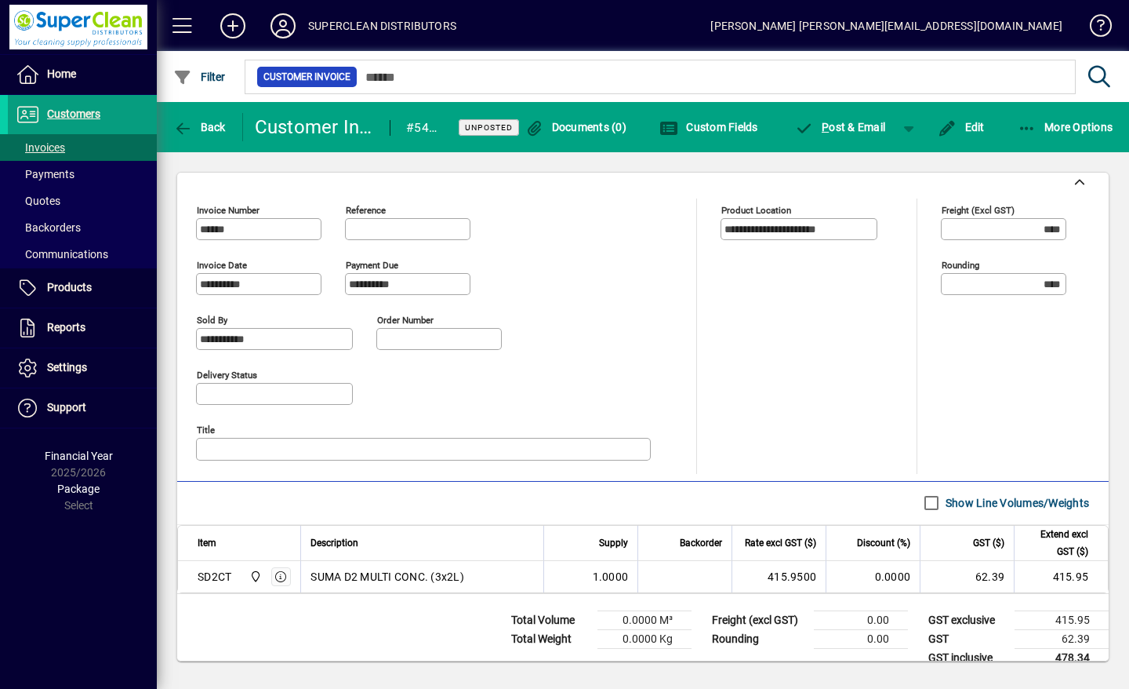
scroll to position [597, 0]
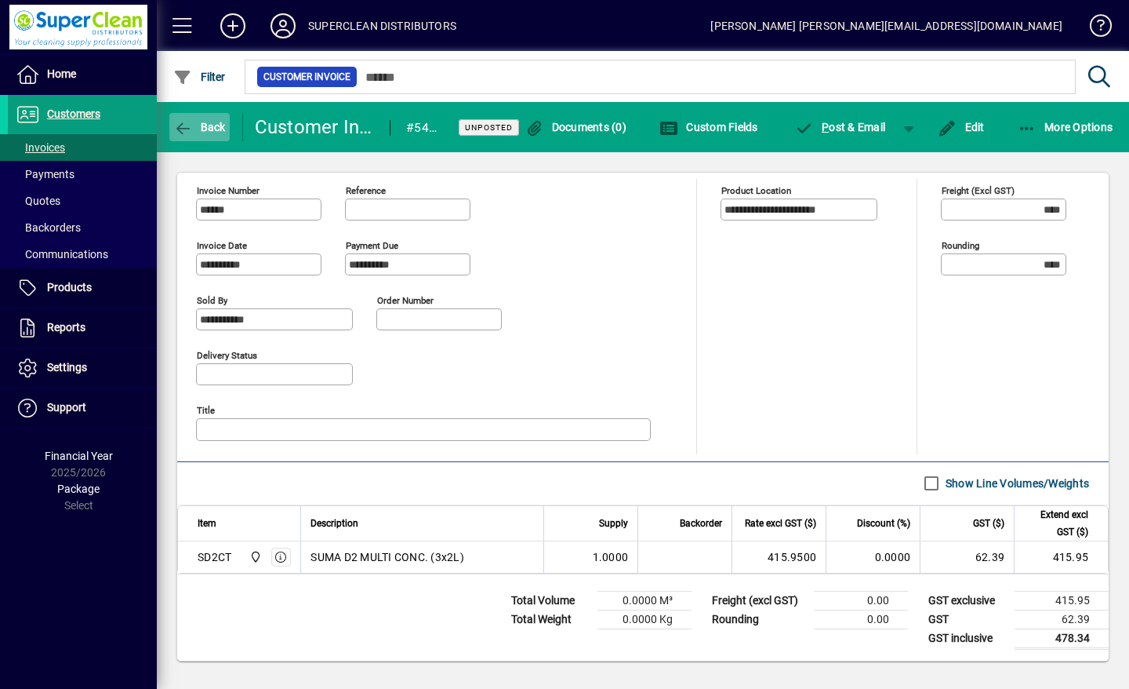
click at [178, 133] on icon "button" at bounding box center [183, 129] width 20 height 16
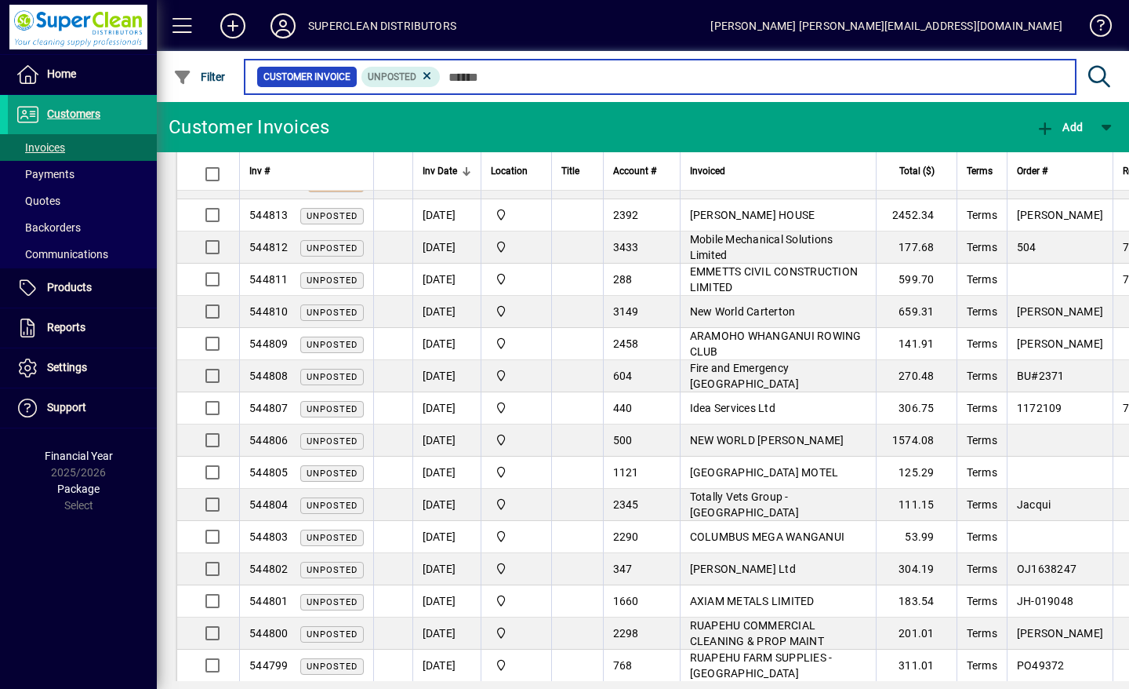
scroll to position [1407, 0]
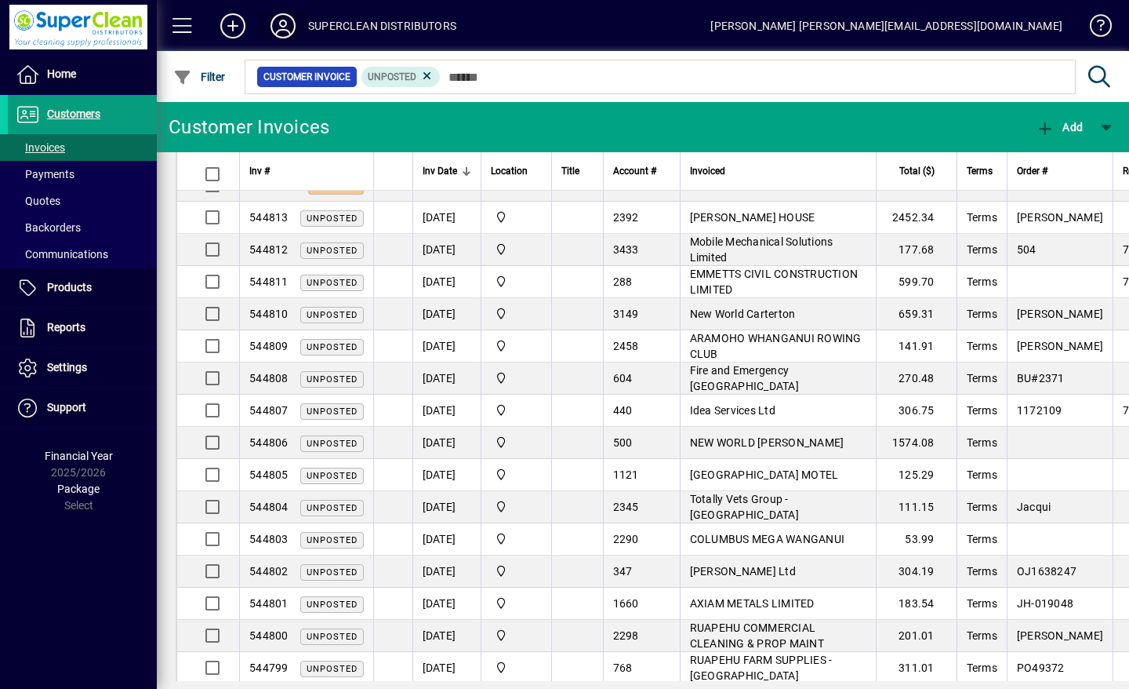
click at [285, 27] on icon at bounding box center [282, 25] width 31 height 25
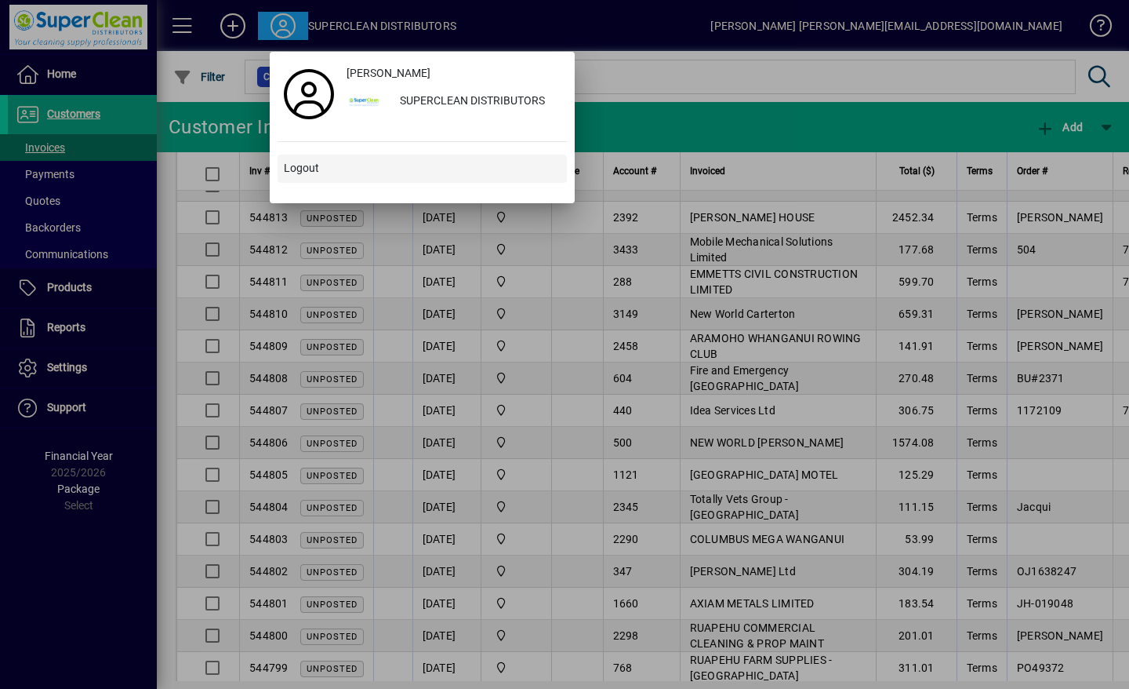
click at [292, 158] on span at bounding box center [422, 169] width 289 height 38
